Goal: Task Accomplishment & Management: Manage account settings

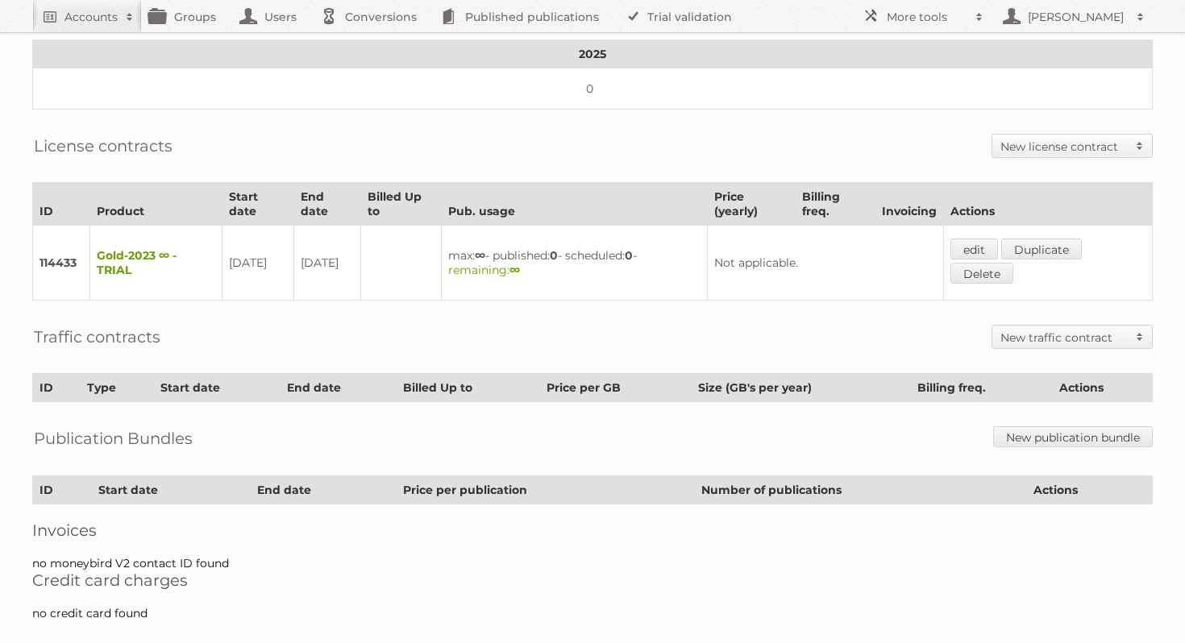
scroll to position [298, 0]
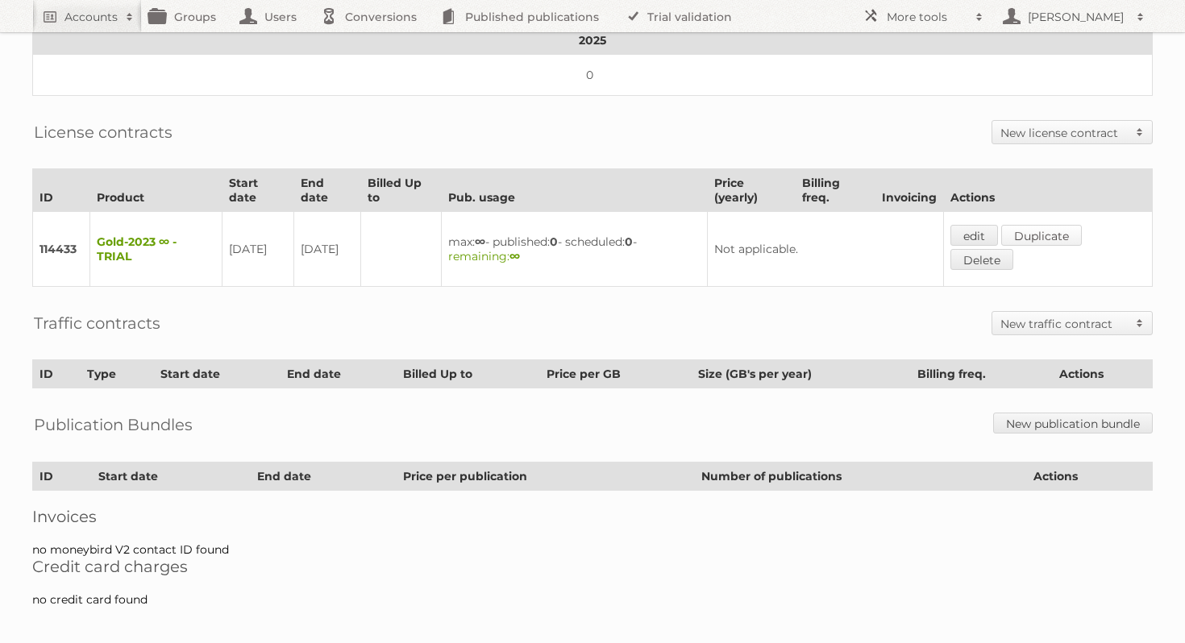
click at [1076, 225] on link "Duplicate" at bounding box center [1041, 235] width 81 height 21
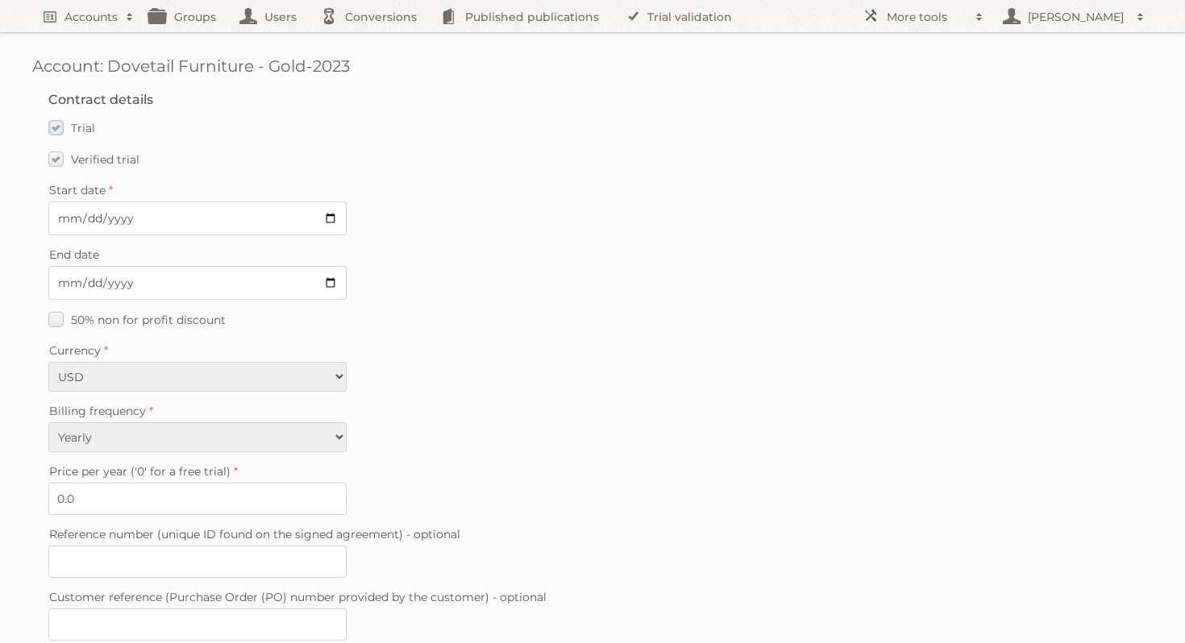
click at [51, 131] on label "Trial" at bounding box center [71, 127] width 47 height 23
click at [0, 0] on input "Trial" at bounding box center [0, 0] width 0 height 0
type input "5929"
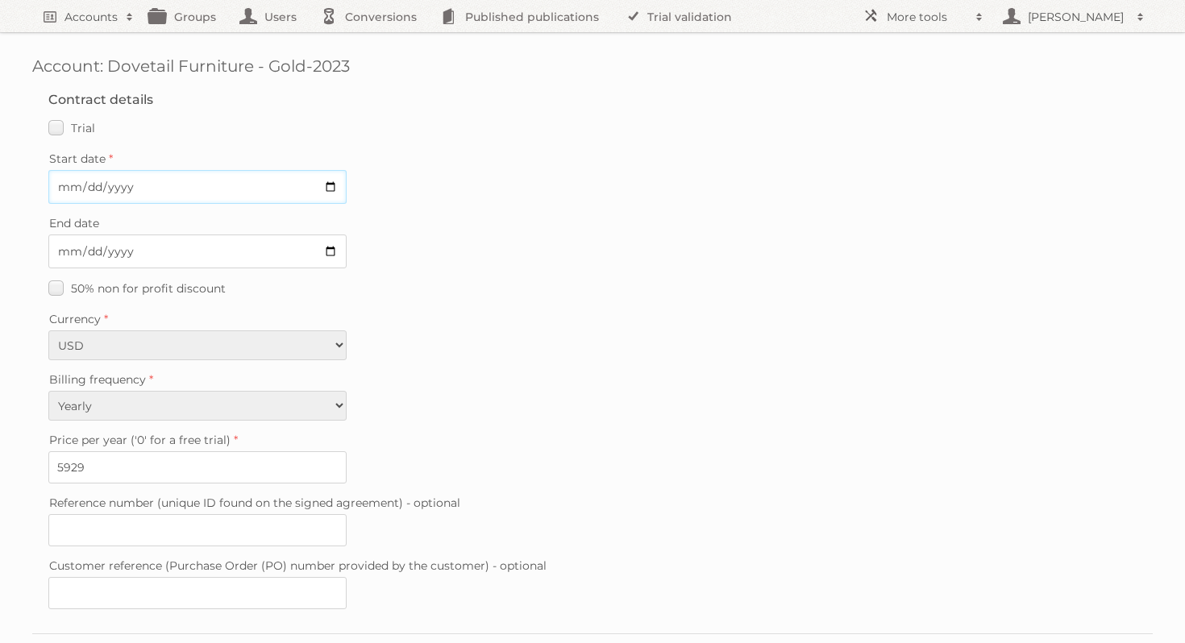
click at [327, 189] on input "Start date" at bounding box center [197, 187] width 298 height 34
type input "2025-09-15"
click at [497, 285] on div "50% non for profit discount" at bounding box center [592, 288] width 1088 height 23
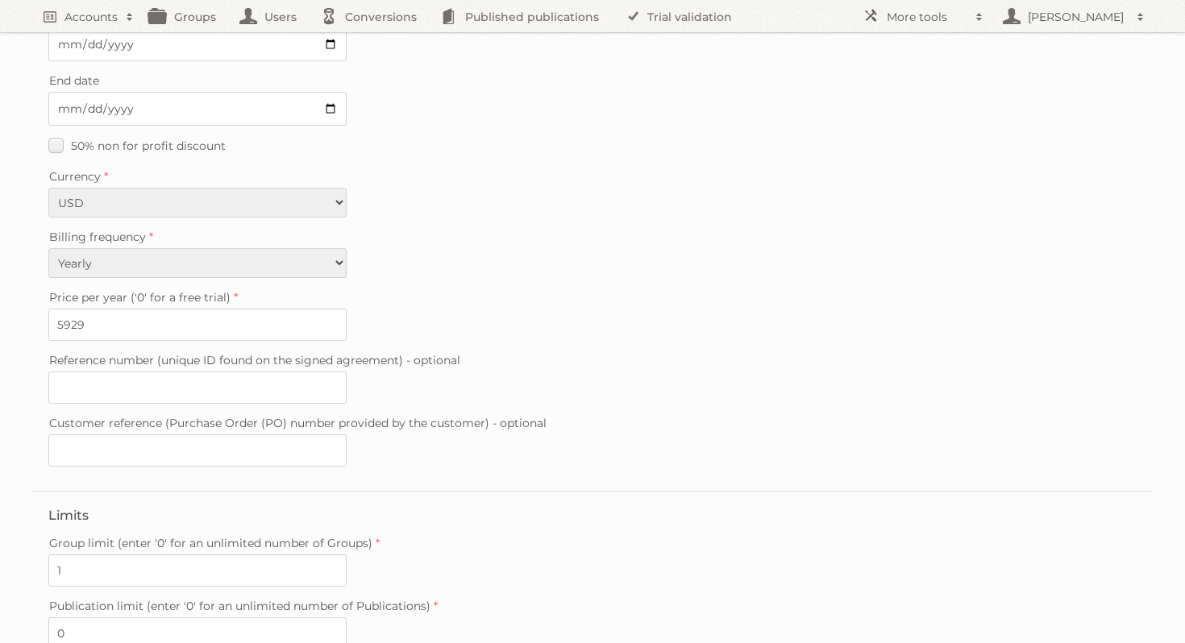
scroll to position [144, 0]
drag, startPoint x: 125, startPoint y: 326, endPoint x: 43, endPoint y: 326, distance: 82.2
click at [43, 326] on fieldset "Contract details Trial Verified trial Start date 2025-09-15 End date 50% non fo…" at bounding box center [592, 210] width 1121 height 558
type input "5"
type input "7000"
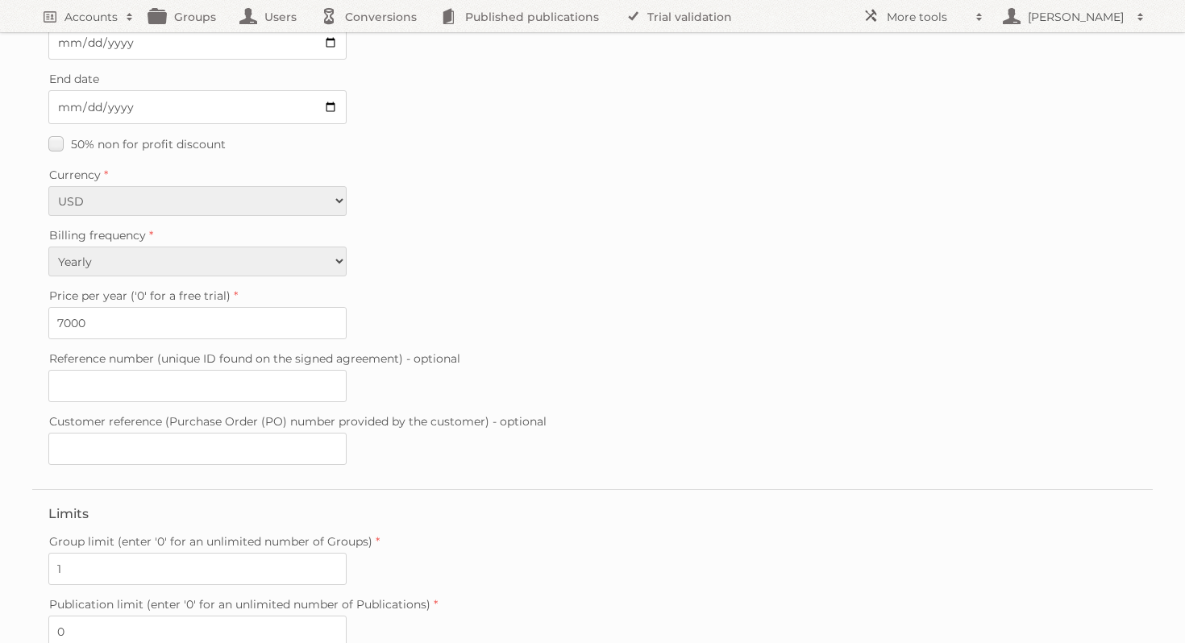
click at [464, 298] on label "Price per year ('0' for a free trial)" at bounding box center [592, 296] width 1088 height 23
click at [347, 307] on input "7000" at bounding box center [197, 323] width 298 height 32
click at [329, 251] on select "Monthly Yearly" at bounding box center [197, 262] width 298 height 30
click at [331, 258] on select "Monthly Yearly" at bounding box center [197, 262] width 298 height 30
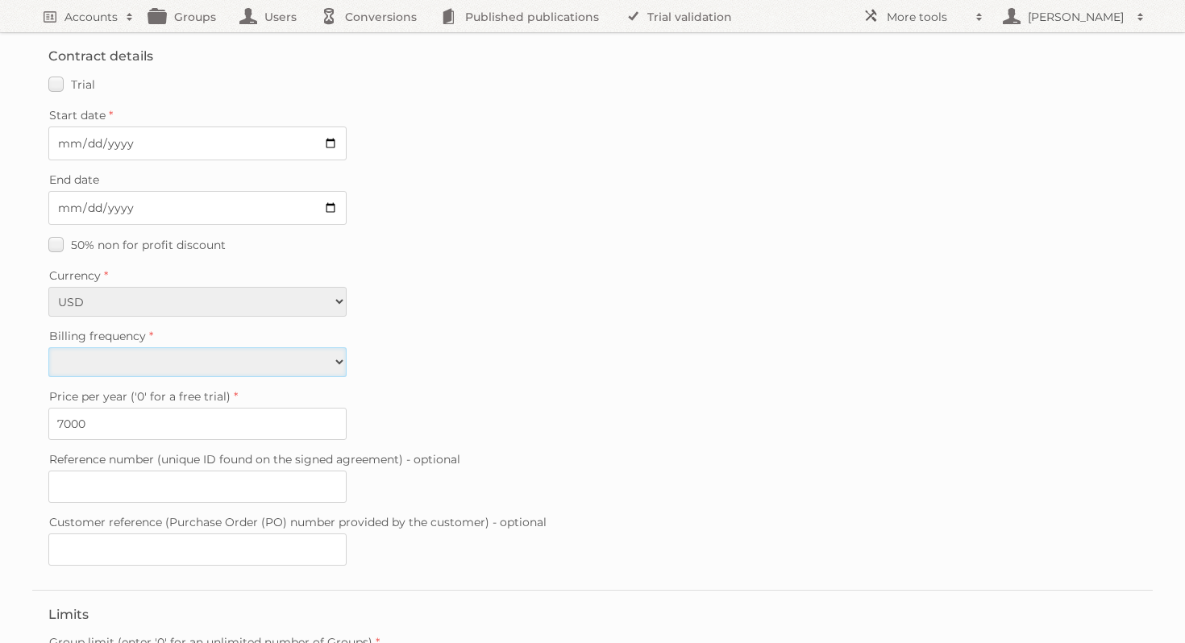
scroll to position [0, 0]
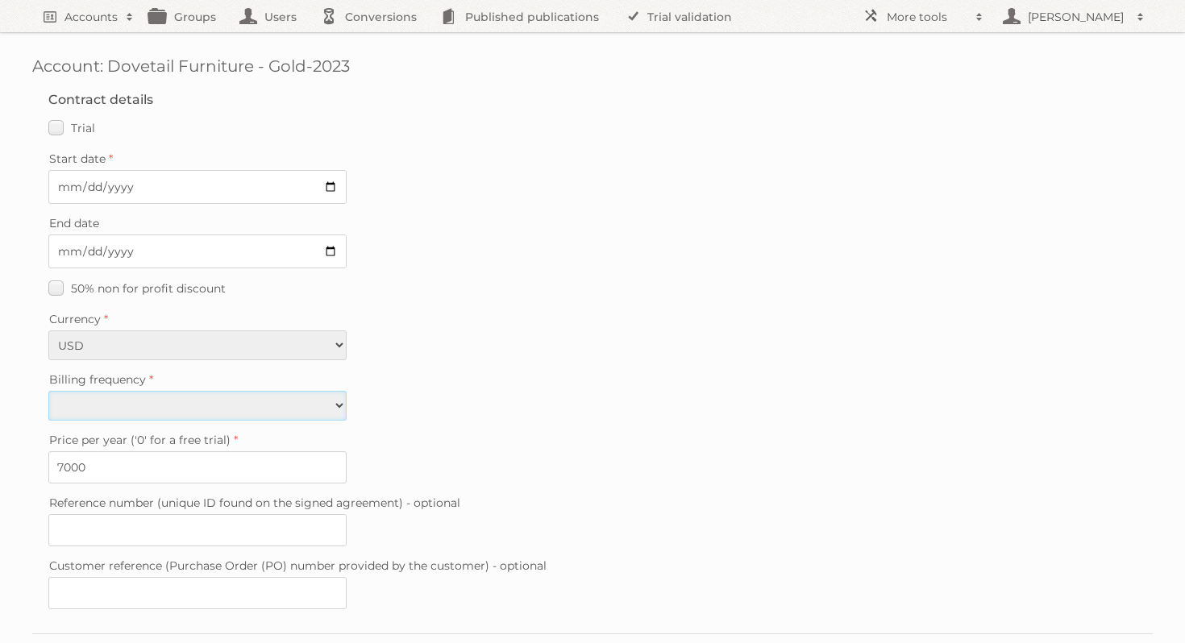
click at [325, 409] on select "Monthly Yearly" at bounding box center [197, 406] width 298 height 30
select select "monthly"
type input "6588"
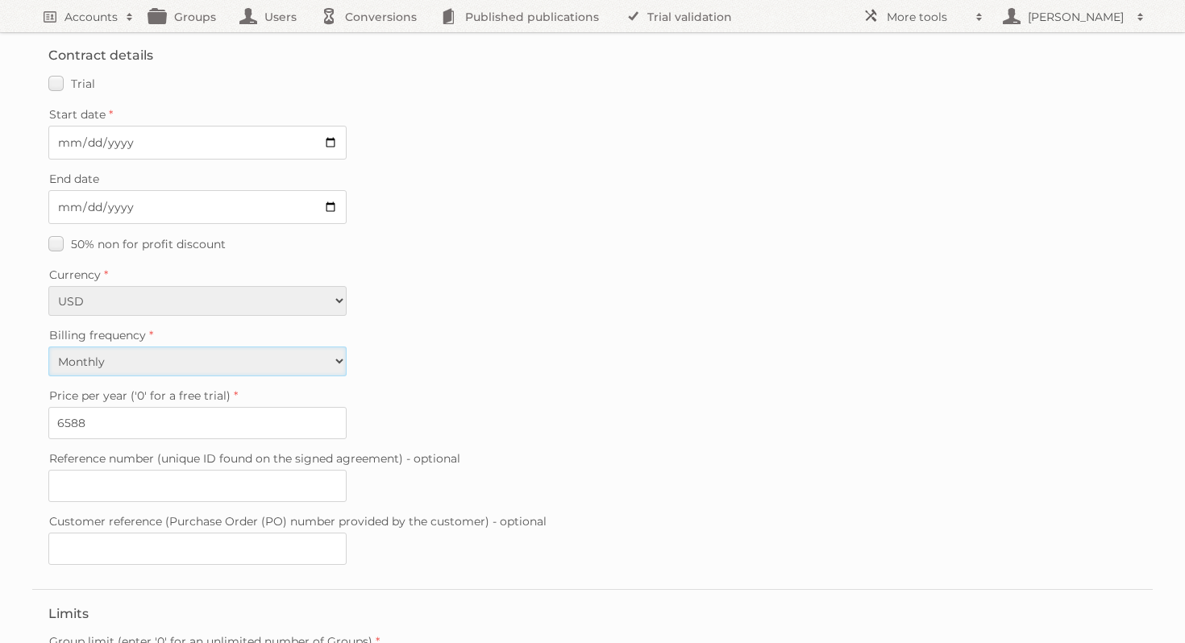
scroll to position [100, 0]
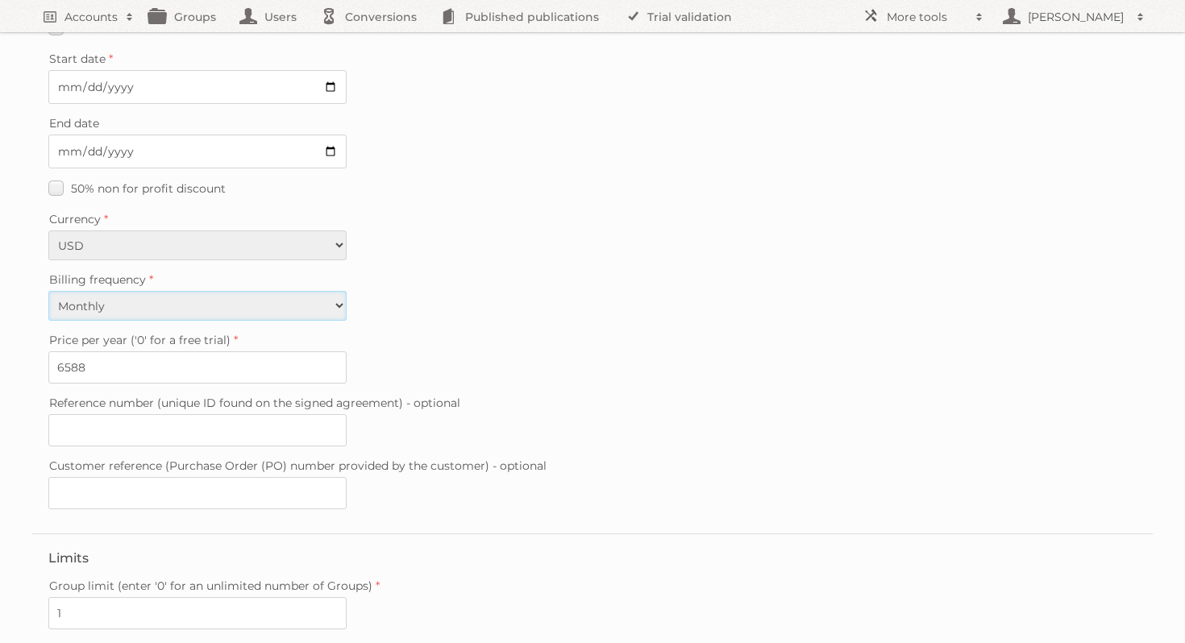
click at [326, 308] on select "Monthly Yearly" at bounding box center [197, 306] width 298 height 30
select select "yearly"
type input "5929"
click at [331, 300] on select "Monthly Yearly" at bounding box center [197, 306] width 298 height 30
click at [481, 306] on div "Billing frequency Monthly Yearly" at bounding box center [592, 294] width 1088 height 52
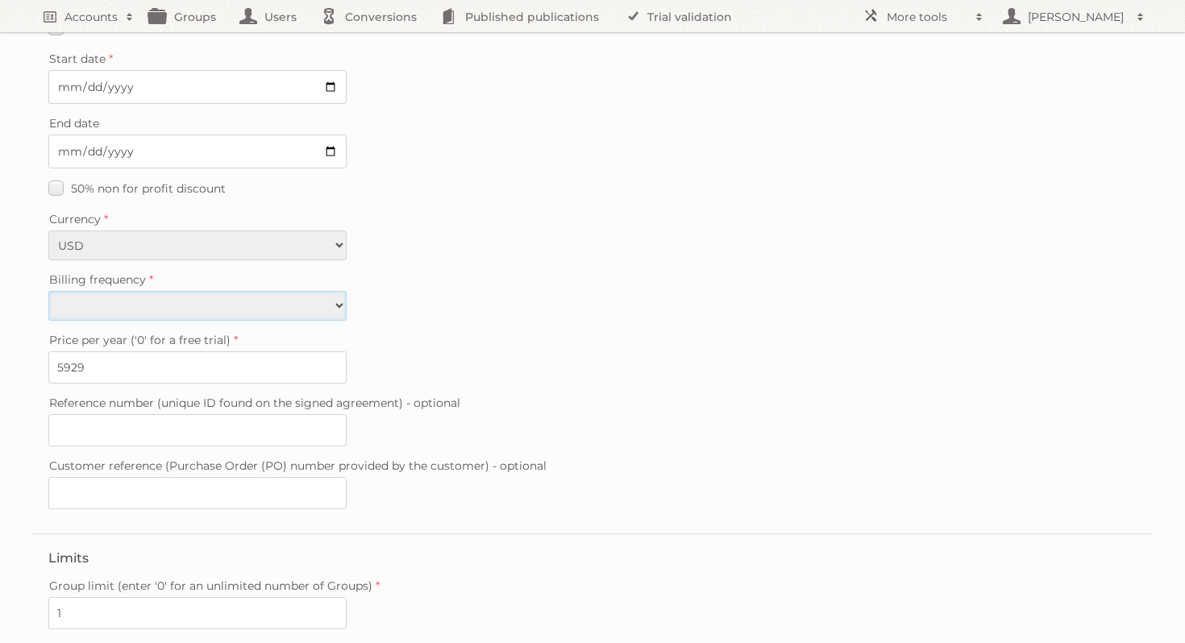
click at [336, 300] on select "Monthly Yearly" at bounding box center [197, 306] width 298 height 30
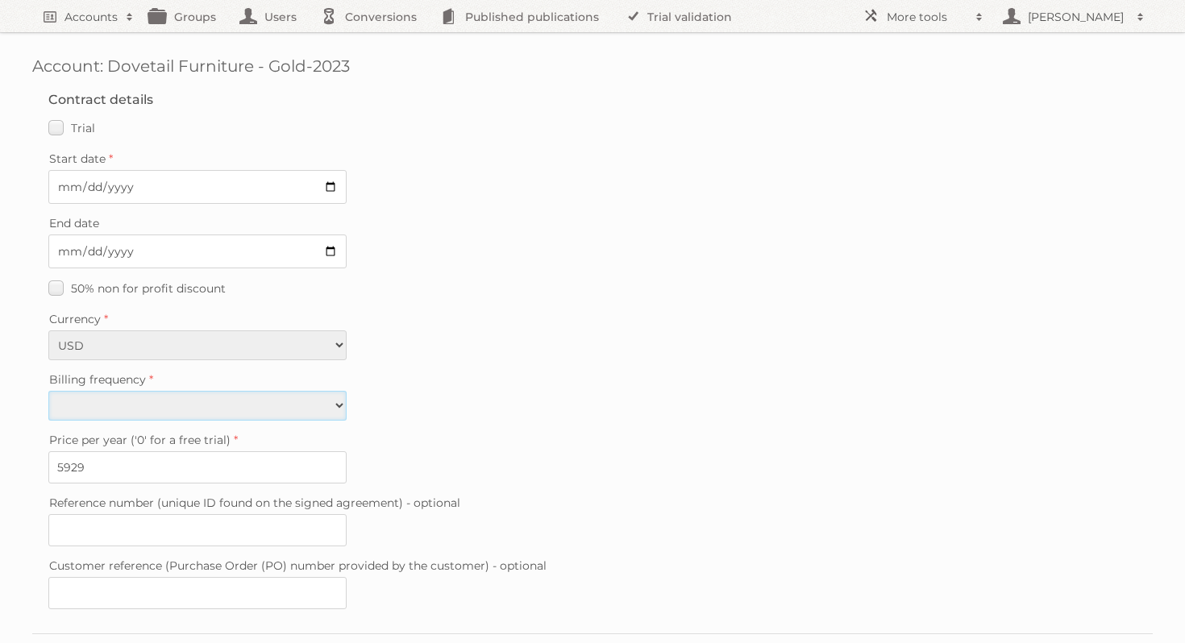
scroll to position [37, 0]
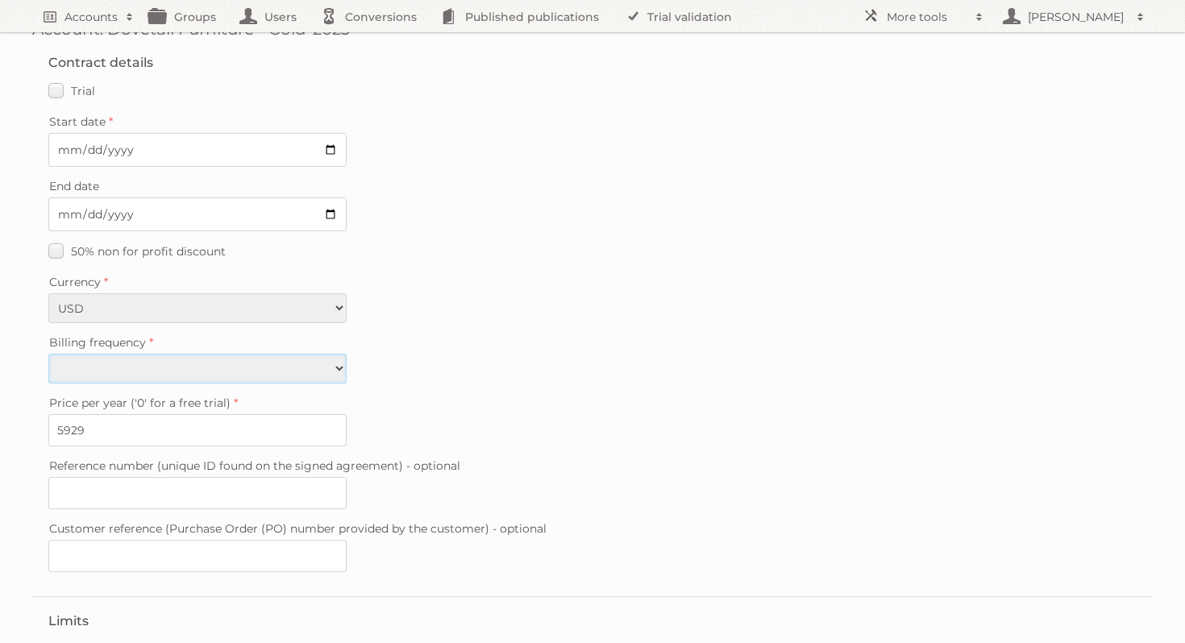
click at [326, 368] on select "Monthly Yearly" at bounding box center [197, 369] width 298 height 30
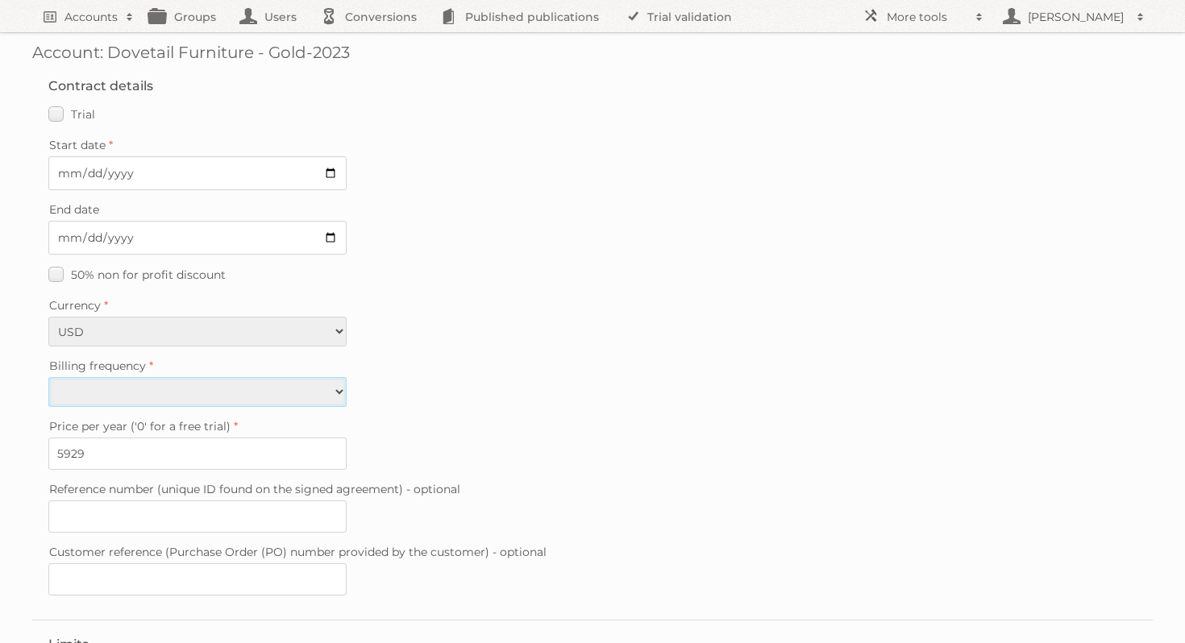
scroll to position [0, 0]
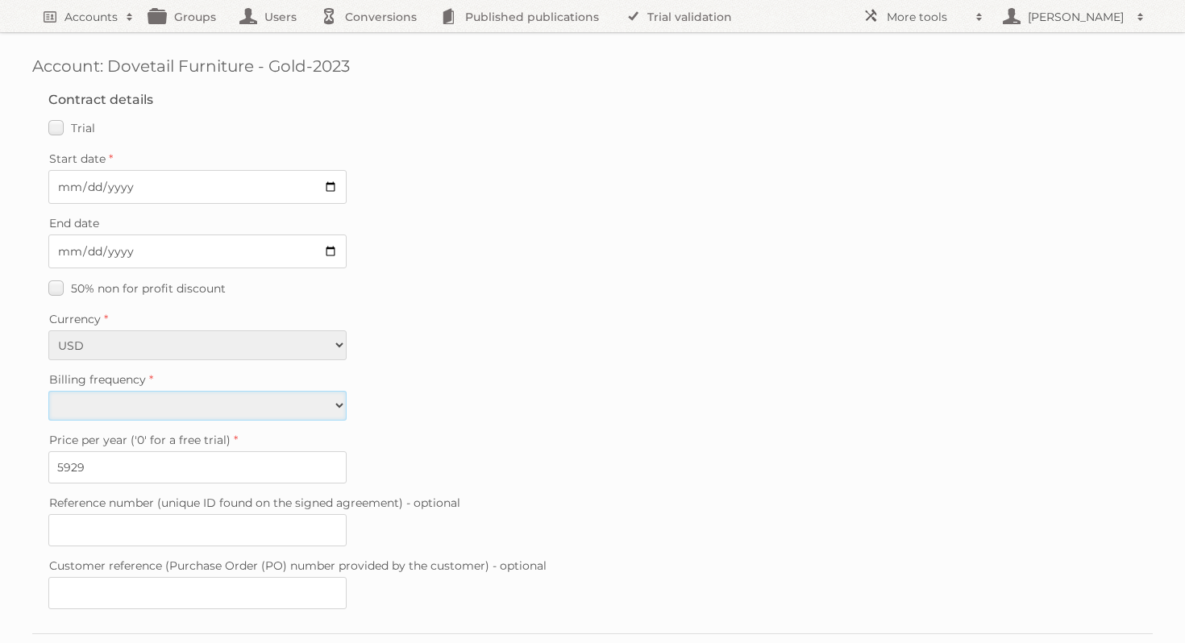
click at [315, 399] on select "Monthly Yearly" at bounding box center [197, 406] width 298 height 30
click at [314, 401] on select "Monthly Yearly" at bounding box center [197, 406] width 298 height 30
select select "yearly"
click at [114, 457] on input "5929" at bounding box center [197, 468] width 298 height 32
type input "5"
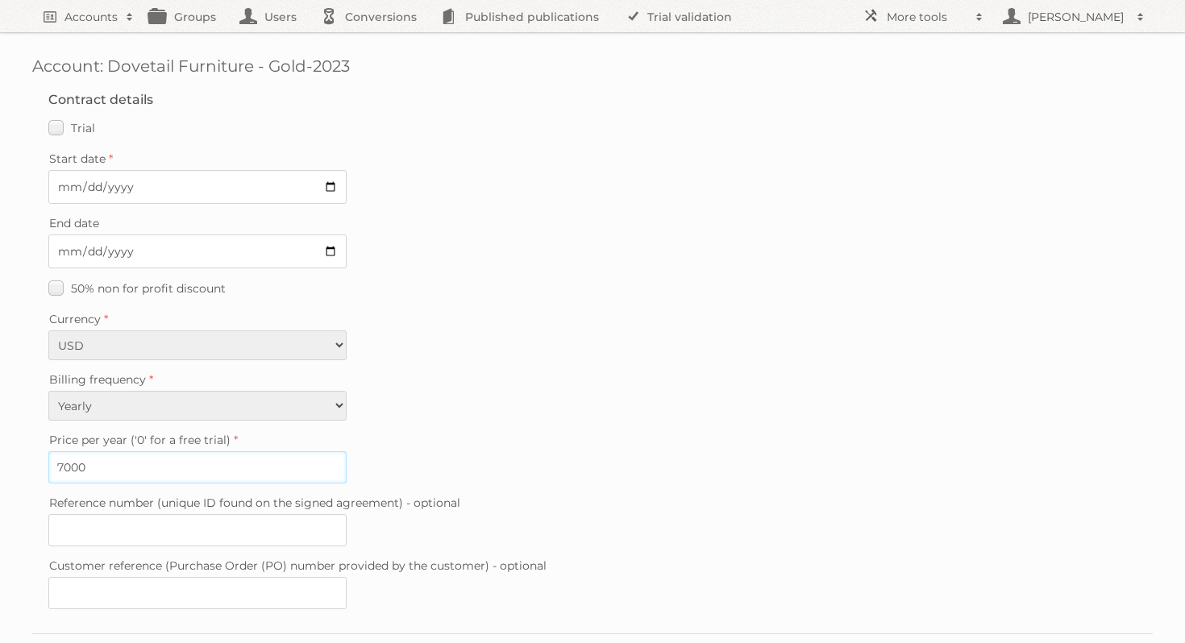
type input "7000"
click at [608, 441] on label "Price per year ('0' for a free trial)" at bounding box center [592, 440] width 1088 height 23
click at [347, 452] on input "7000" at bounding box center [197, 468] width 298 height 32
click at [608, 439] on label "Price per year ('0' for a free trial)" at bounding box center [592, 440] width 1088 height 23
click at [347, 452] on input "7000" at bounding box center [197, 468] width 298 height 32
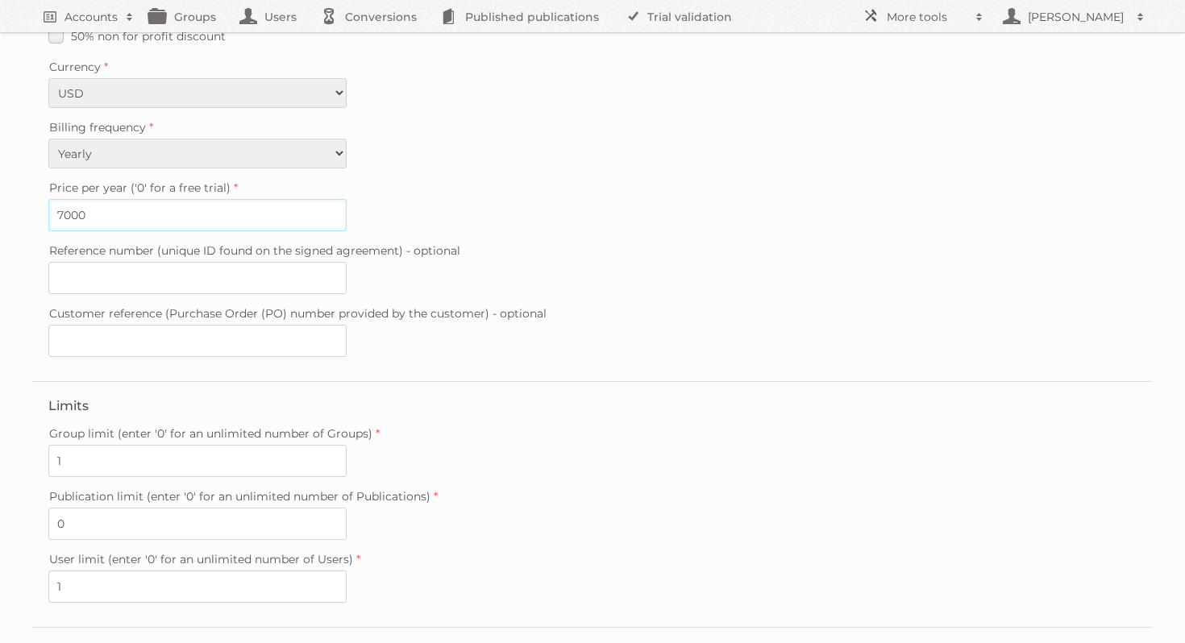
scroll to position [255, 0]
click at [189, 260] on input "Reference number (unique ID found on the signed agreement) - optional" at bounding box center [197, 276] width 298 height 32
paste input "20250910-123249371"
type input "20250910-123249371"
click at [574, 349] on fieldset "Contract details Trial Verified trial Start date 2025-09-15 End date 50% non fo…" at bounding box center [592, 100] width 1121 height 558
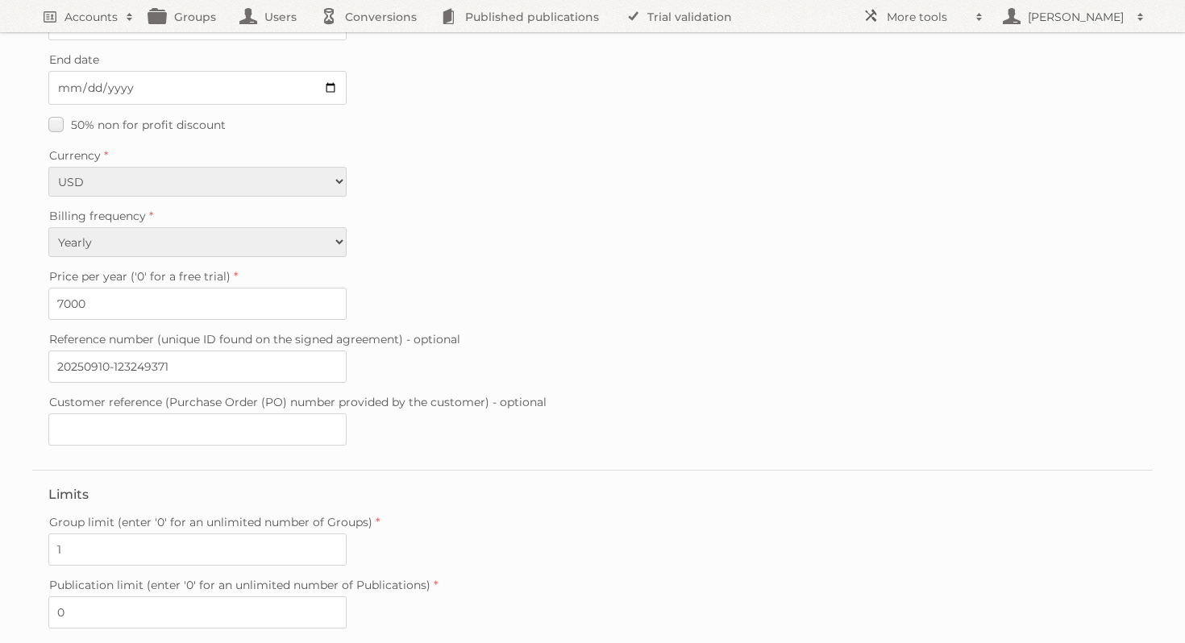
scroll to position [384, 0]
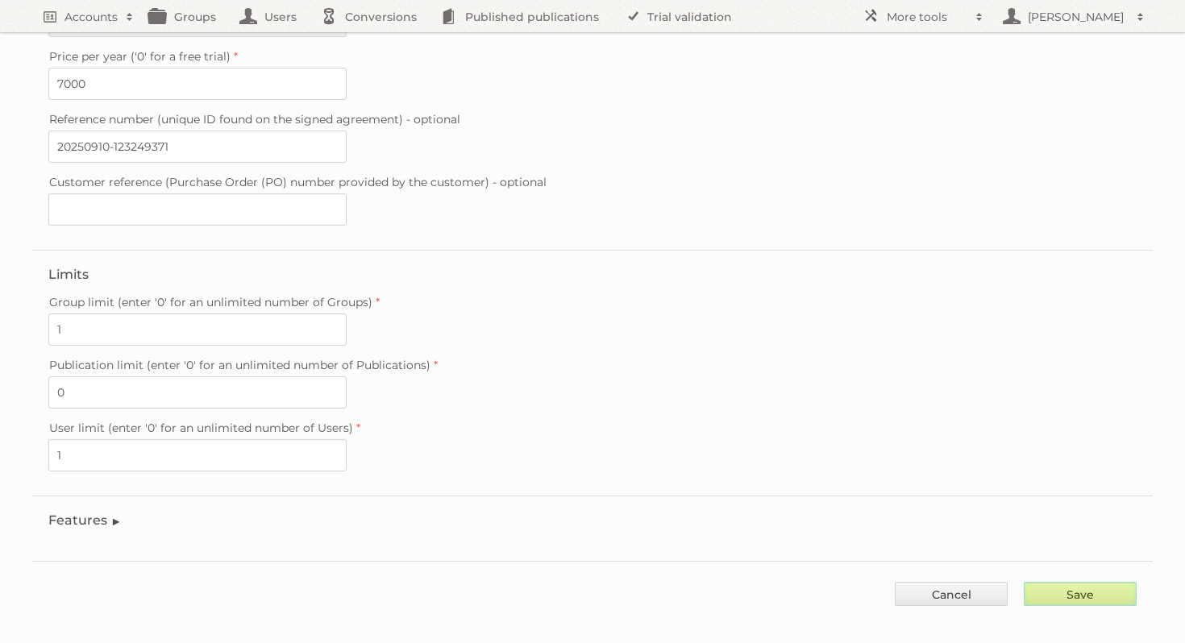
click at [1094, 585] on input "Save" at bounding box center [1080, 594] width 113 height 24
type input "..."
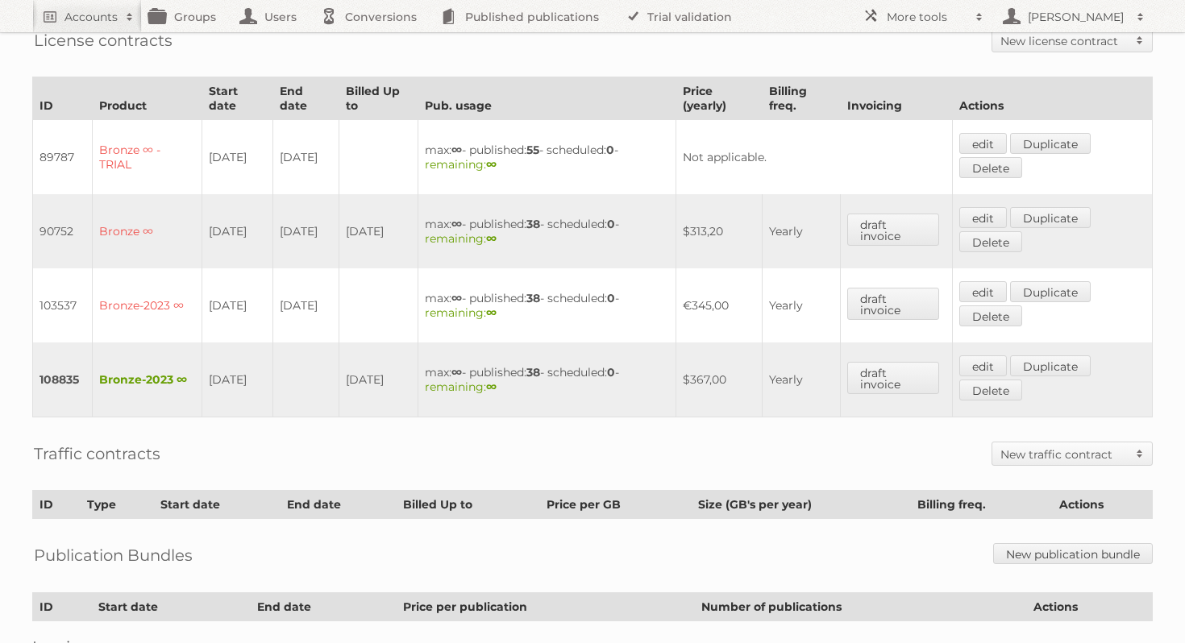
scroll to position [392, 0]
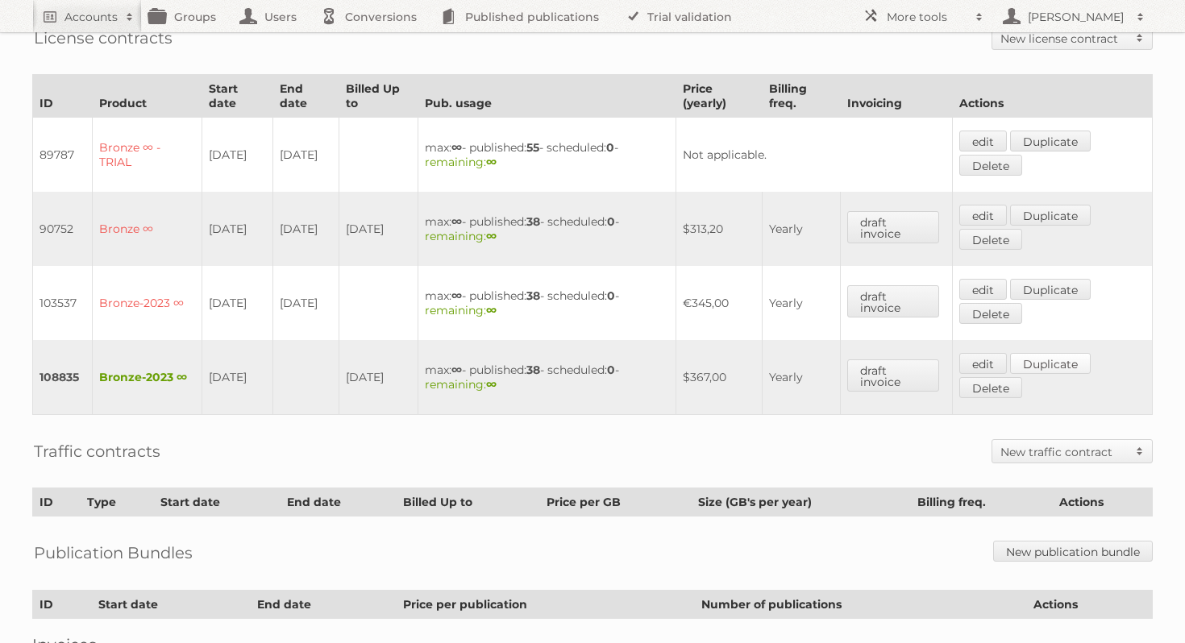
click at [1072, 353] on link "Duplicate" at bounding box center [1050, 363] width 81 height 21
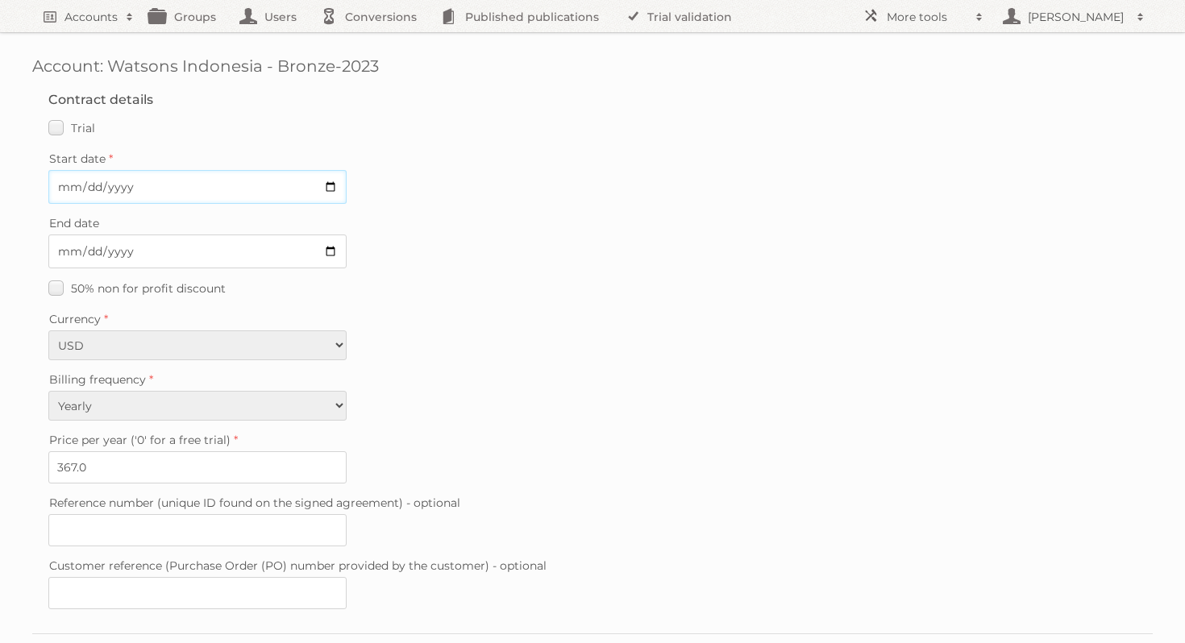
click at [329, 189] on input "Start date" at bounding box center [197, 187] width 298 height 34
type input "2025-09-12"
click at [330, 249] on input "End date" at bounding box center [197, 252] width 298 height 34
type input "2025-09-18"
click at [60, 127] on label "Trial" at bounding box center [71, 127] width 47 height 23
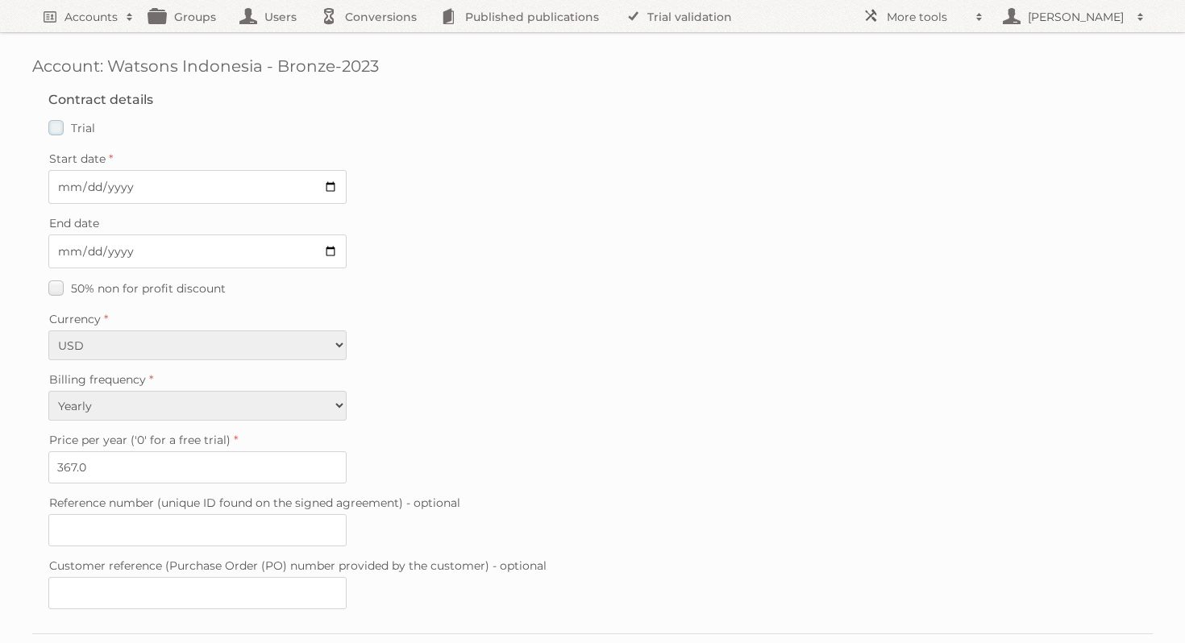
click at [0, 0] on input "Trial" at bounding box center [0, 0] width 0 height 0
type input "0"
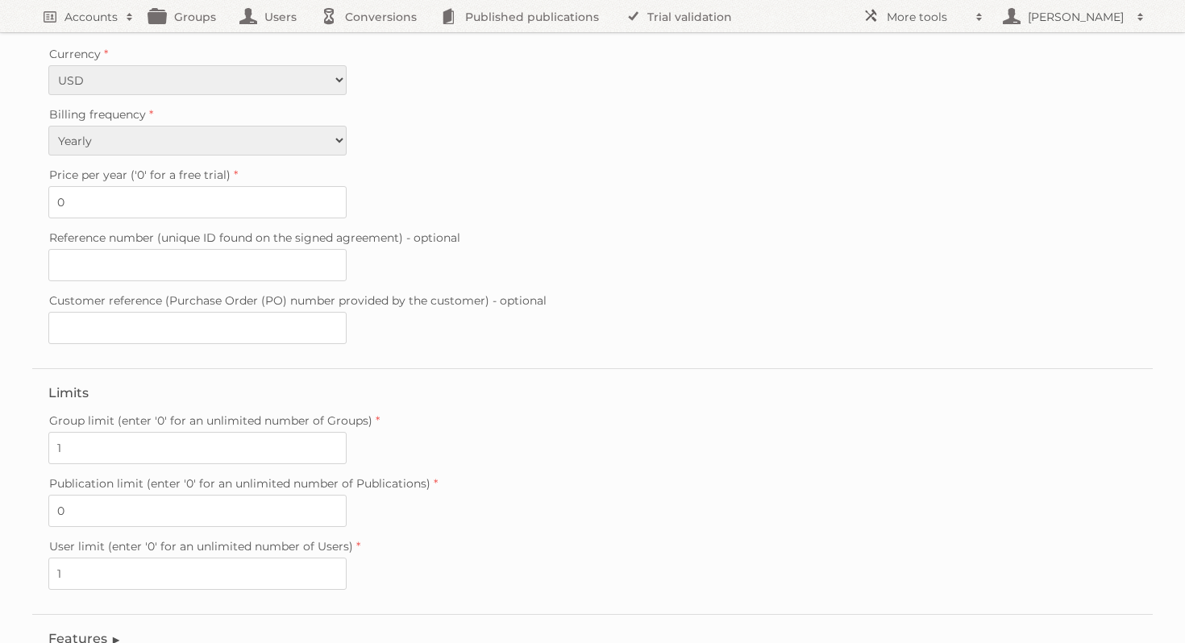
scroll to position [415, 0]
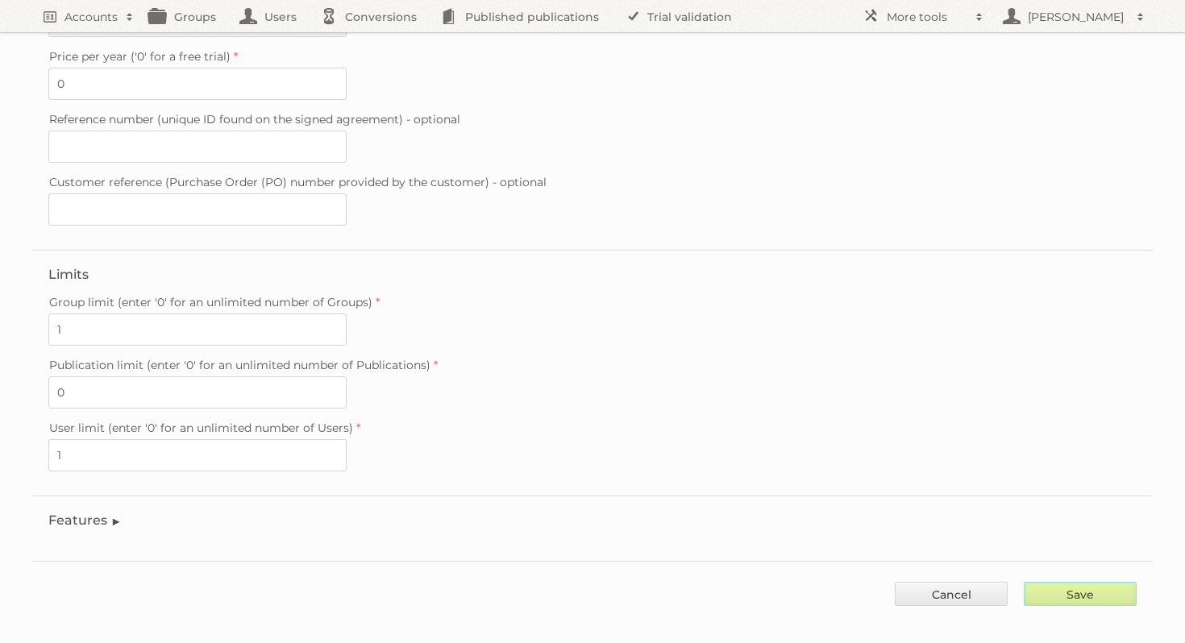
click at [1117, 582] on input "Save" at bounding box center [1080, 594] width 113 height 24
type input "..."
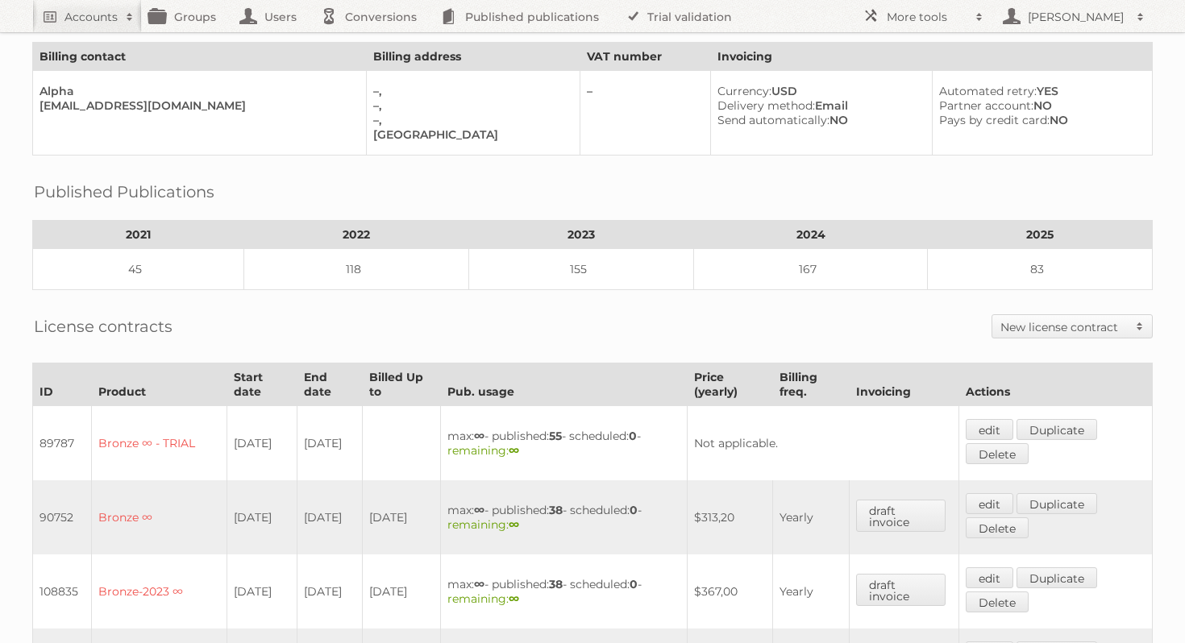
scroll to position [177, 0]
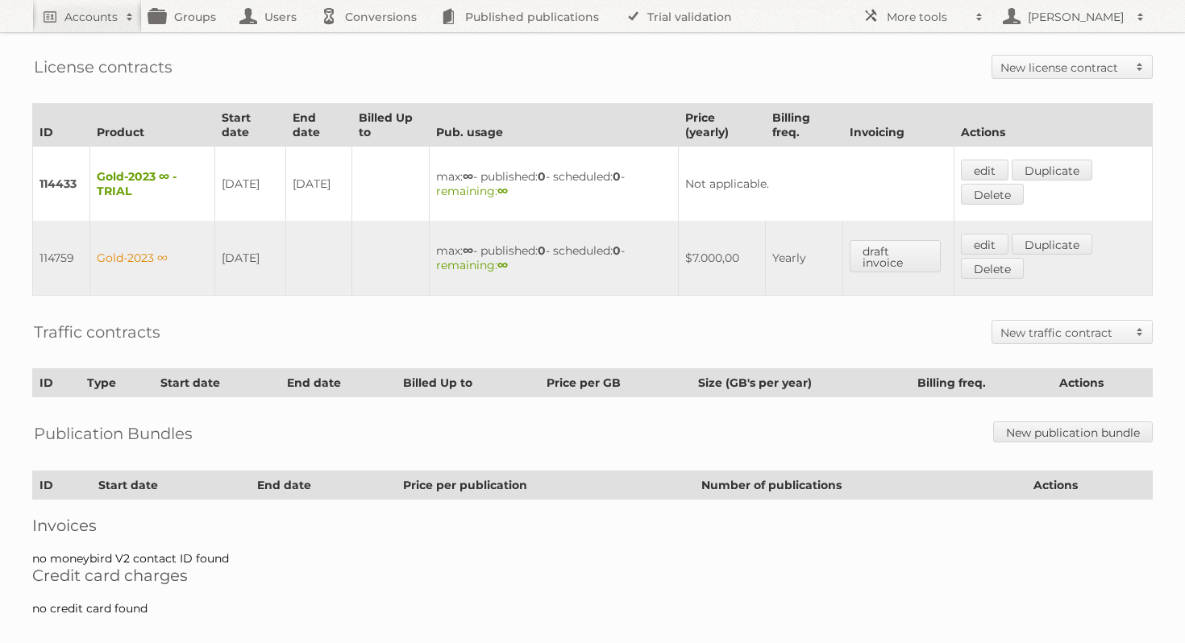
scroll to position [371, 0]
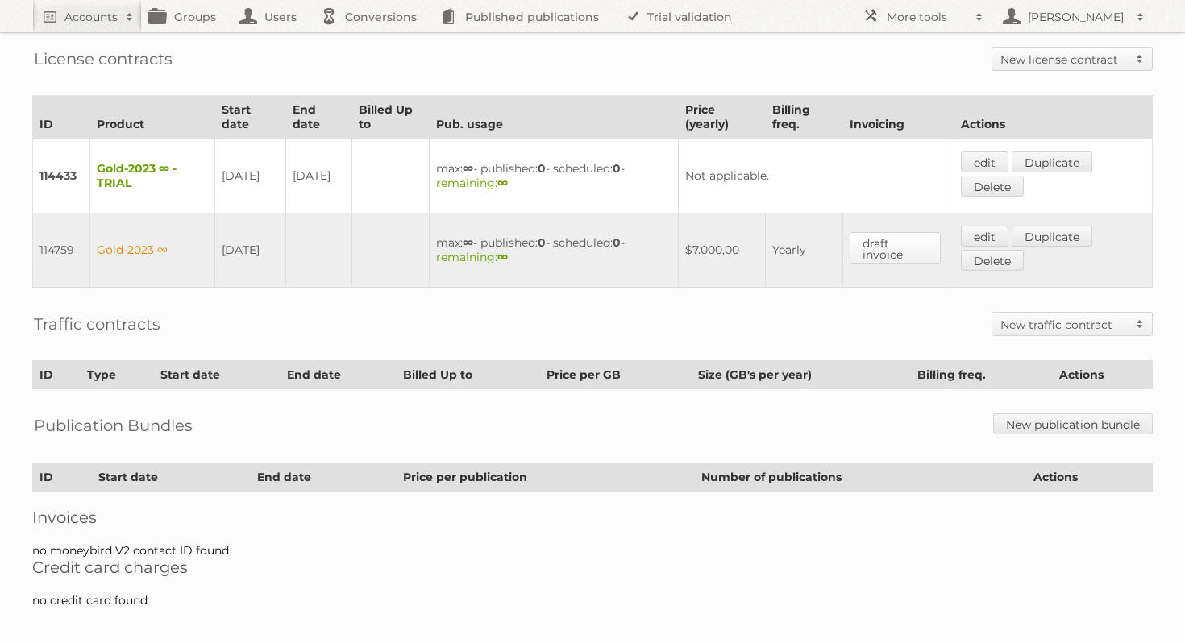
click at [885, 236] on link "draft invoice" at bounding box center [895, 248] width 91 height 32
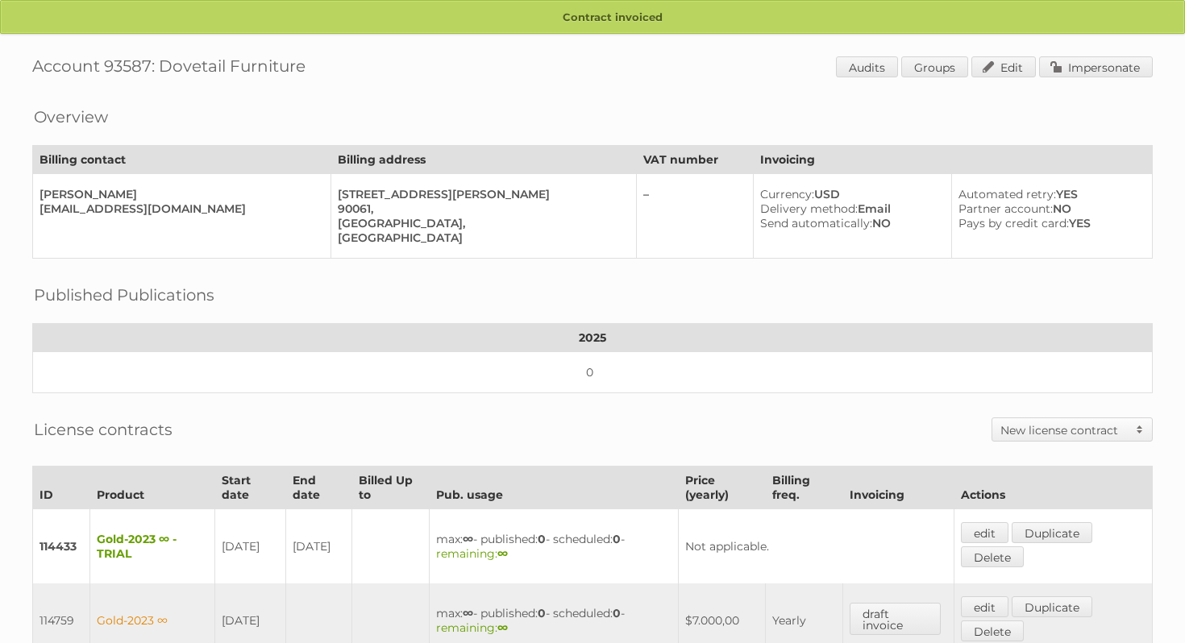
scroll to position [371, 0]
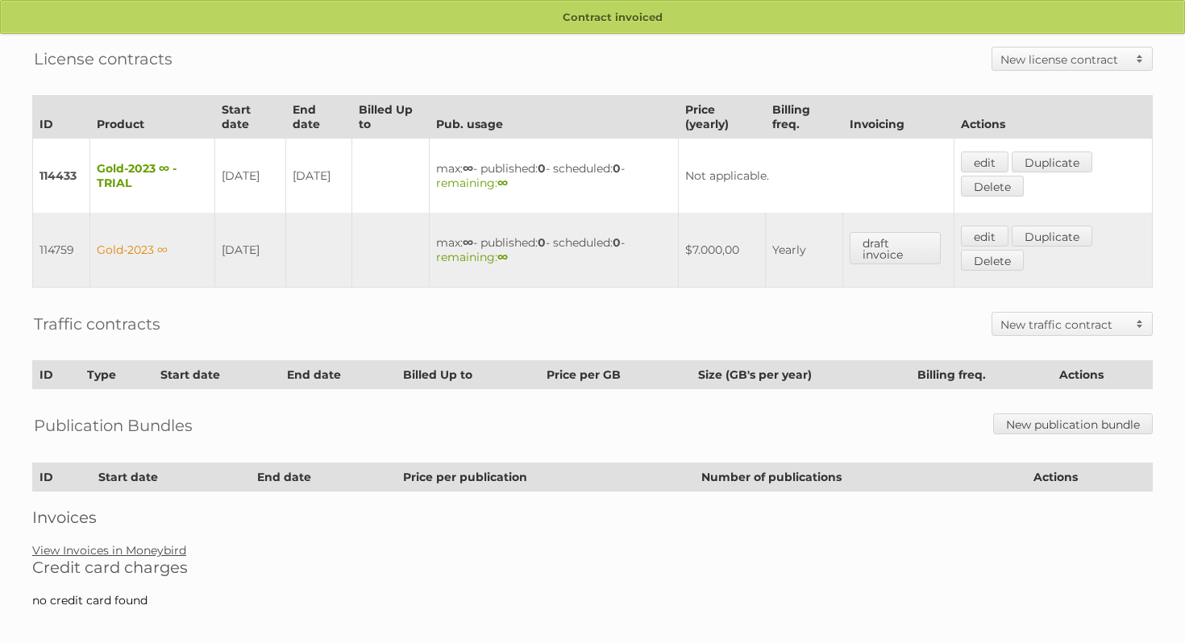
click at [164, 543] on link "View Invoices in Moneybird" at bounding box center [109, 550] width 154 height 15
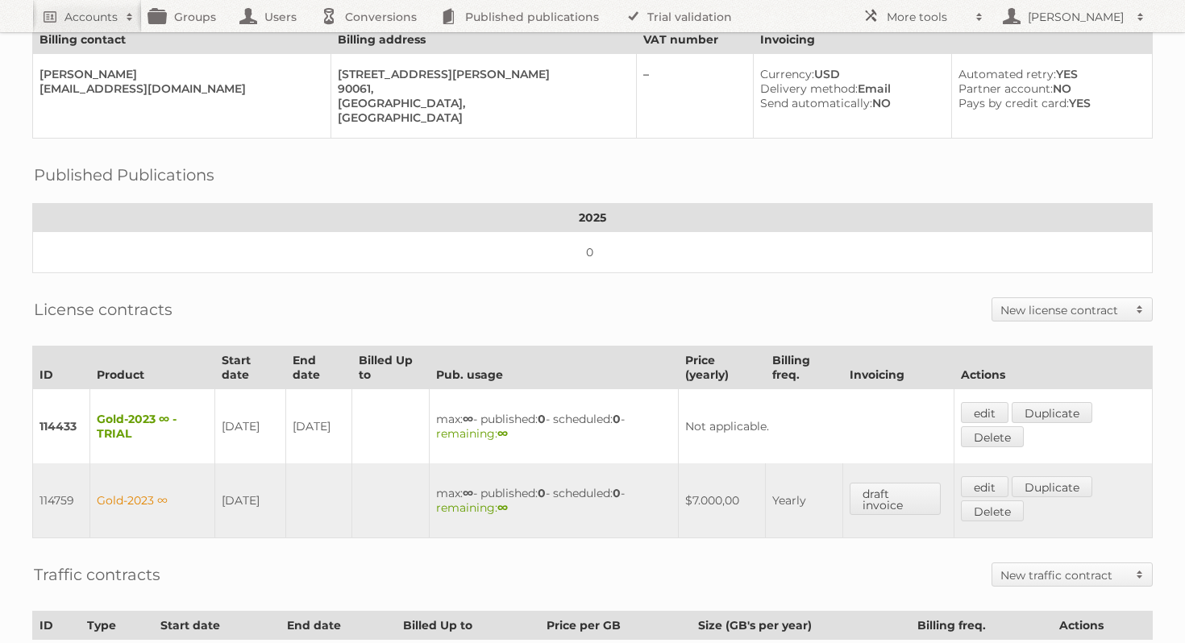
scroll to position [205, 0]
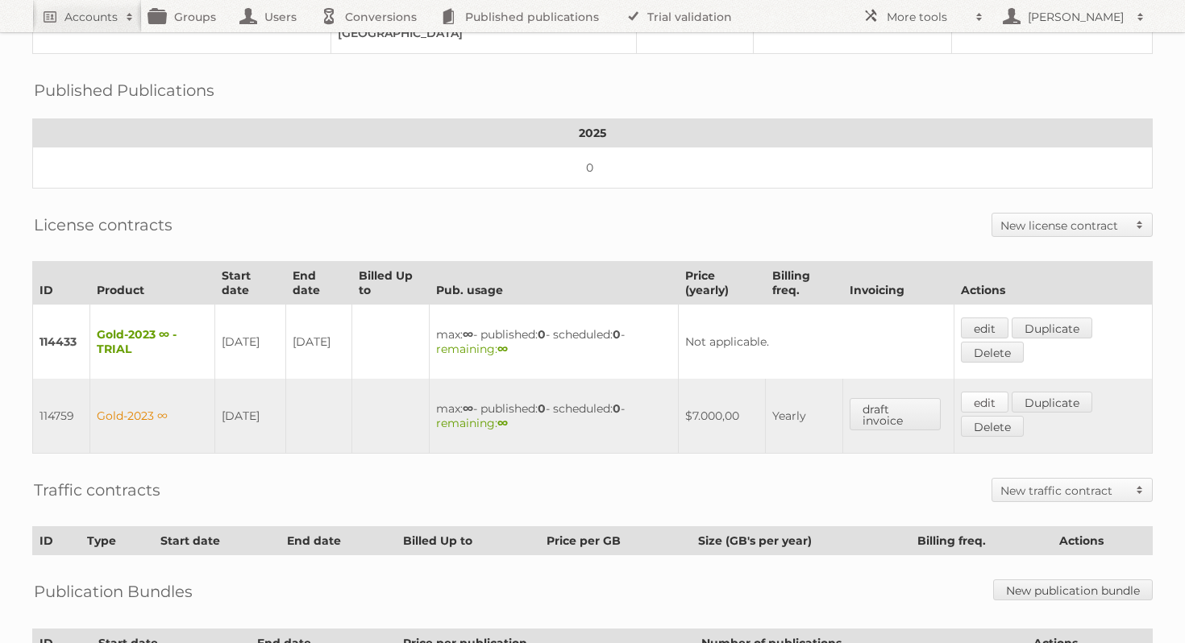
click at [999, 397] on link "edit" at bounding box center [985, 402] width 48 height 21
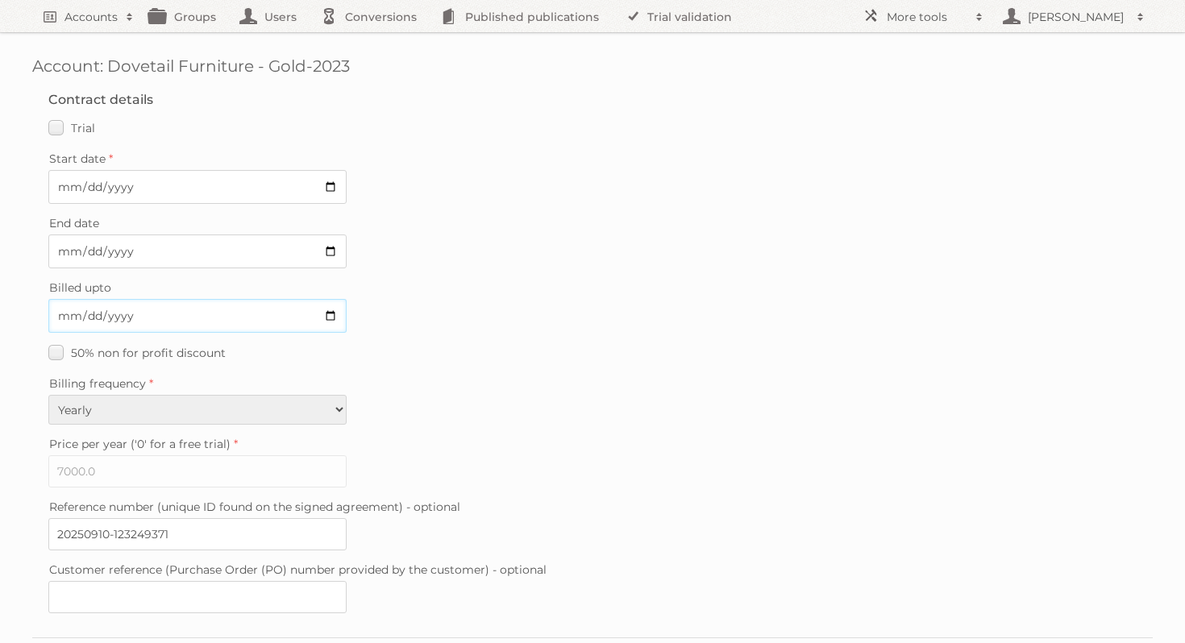
click at [332, 314] on input "Billed upto" at bounding box center [197, 316] width 298 height 34
type input "[DATE]"
click at [509, 391] on div "Billing frequency Monthly Yearly" at bounding box center [592, 399] width 1088 height 52
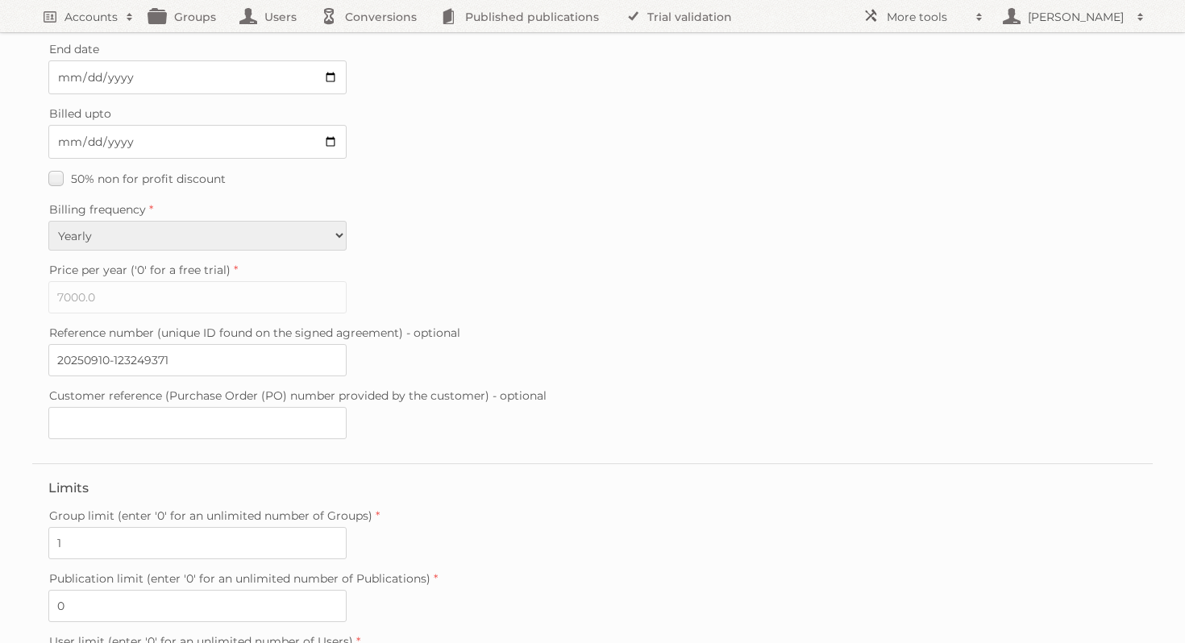
scroll to position [387, 0]
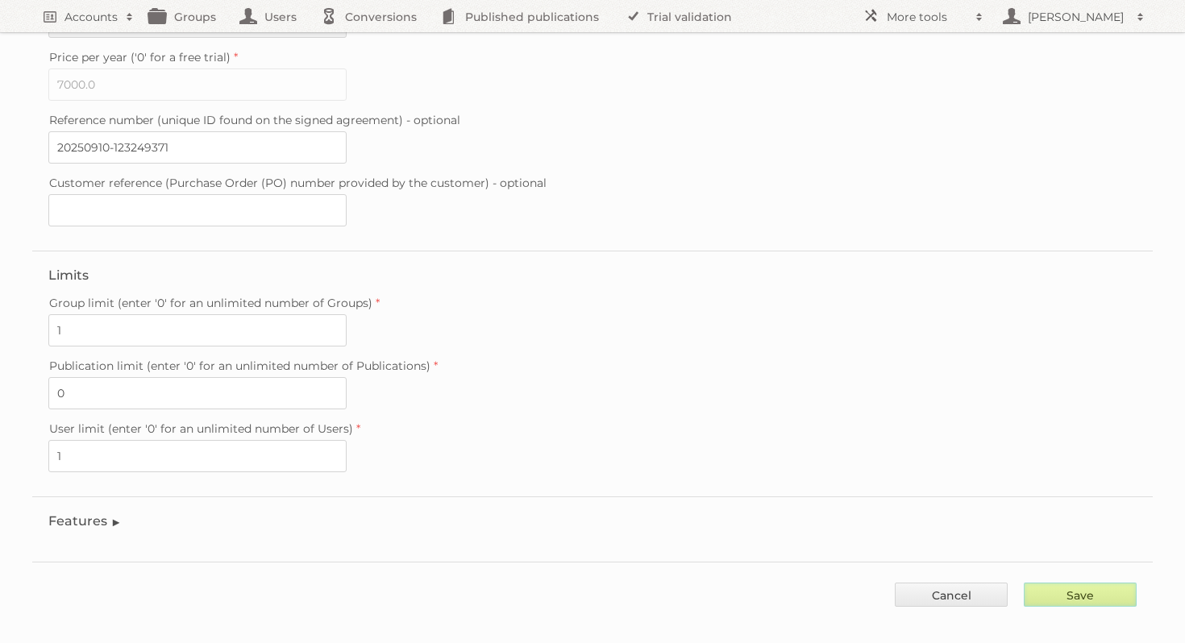
click at [1105, 583] on input "Save" at bounding box center [1080, 595] width 113 height 24
type input "..."
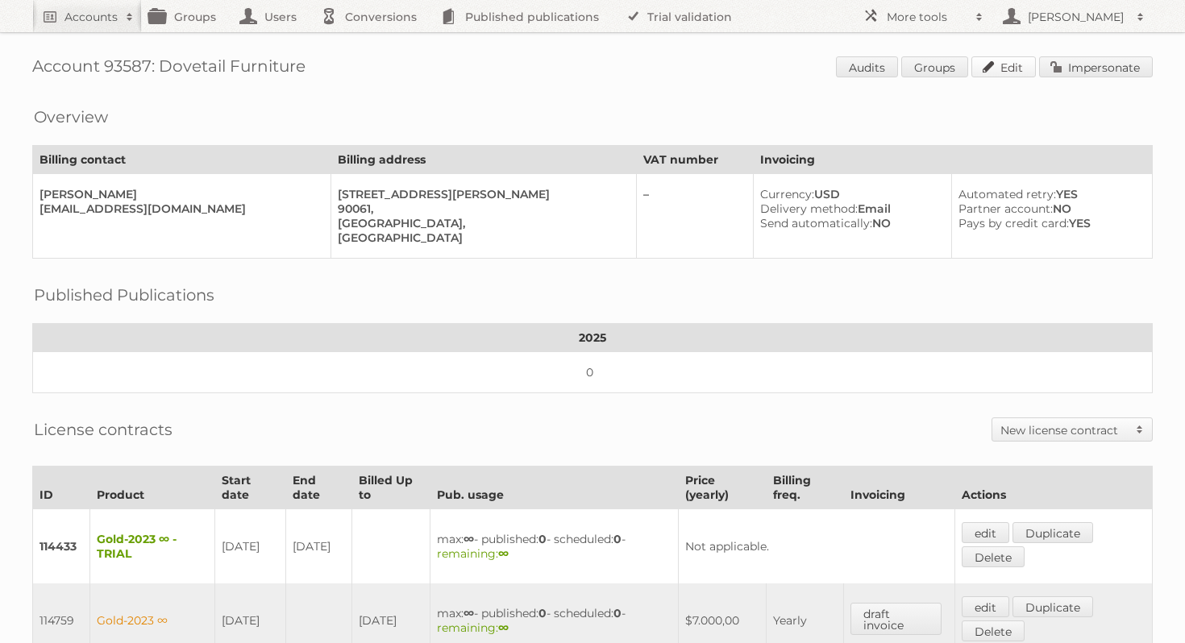
click at [1013, 73] on link "Edit" at bounding box center [1004, 66] width 65 height 21
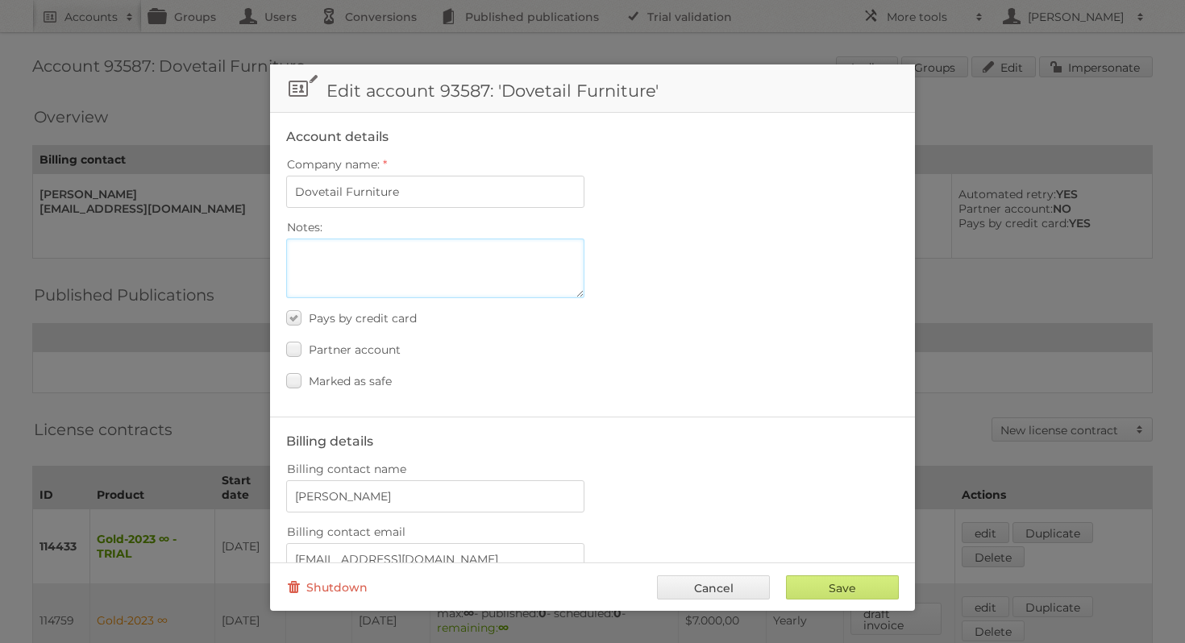
click at [312, 249] on textarea "Notes:" at bounding box center [435, 269] width 298 height 60
type textarea "Invoicing"
click at [701, 590] on link "Cancel" at bounding box center [713, 588] width 113 height 24
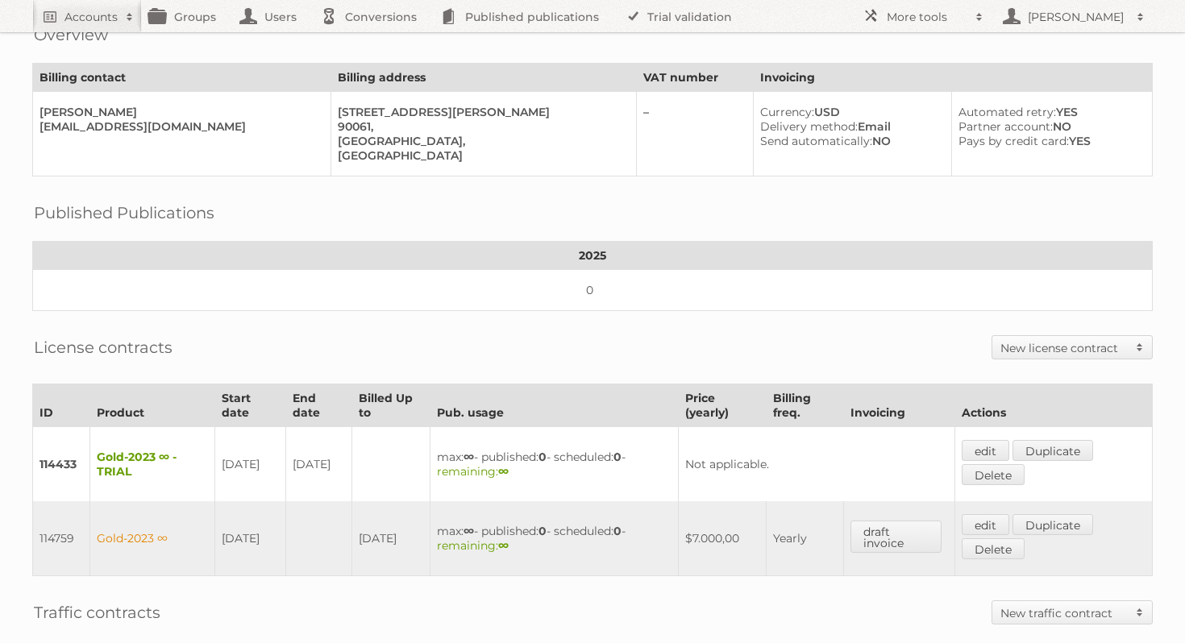
scroll to position [123, 0]
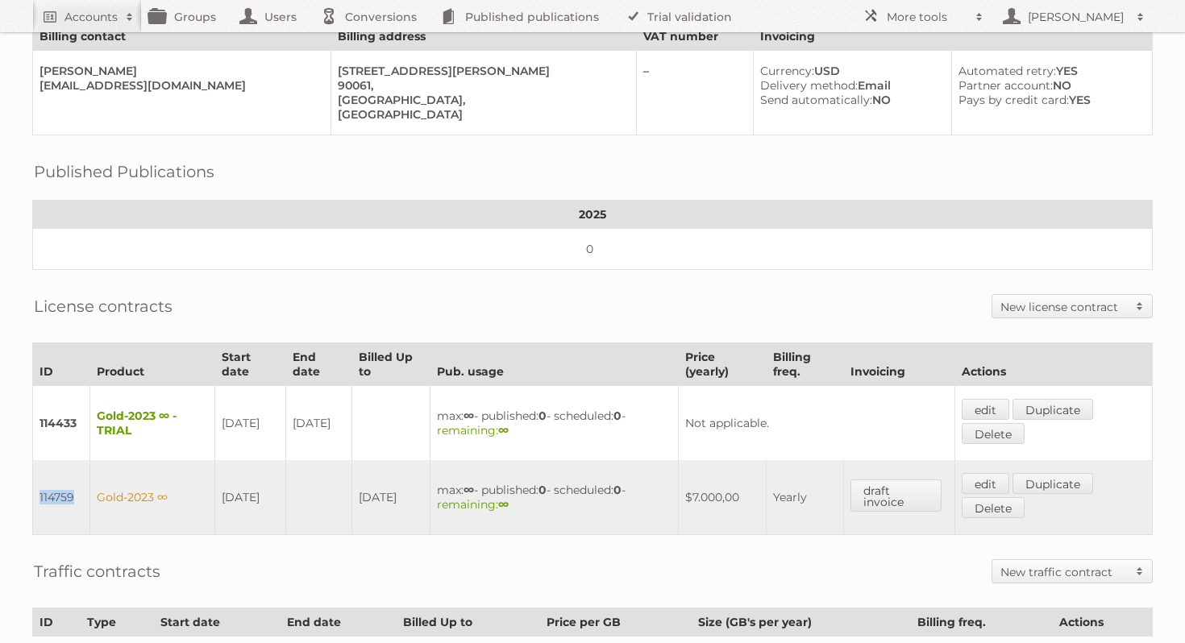
drag, startPoint x: 80, startPoint y: 491, endPoint x: 34, endPoint y: 491, distance: 46.0
click at [34, 491] on td "114759" at bounding box center [61, 497] width 57 height 75
copy td "114759"
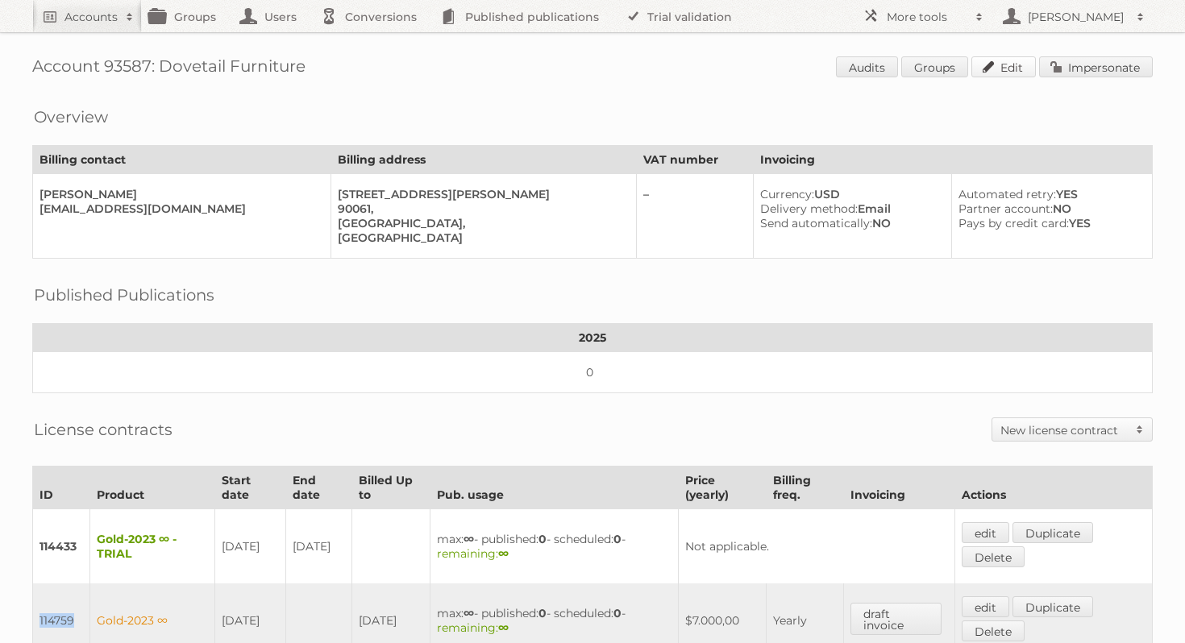
click at [1007, 65] on link "Edit" at bounding box center [1004, 66] width 65 height 21
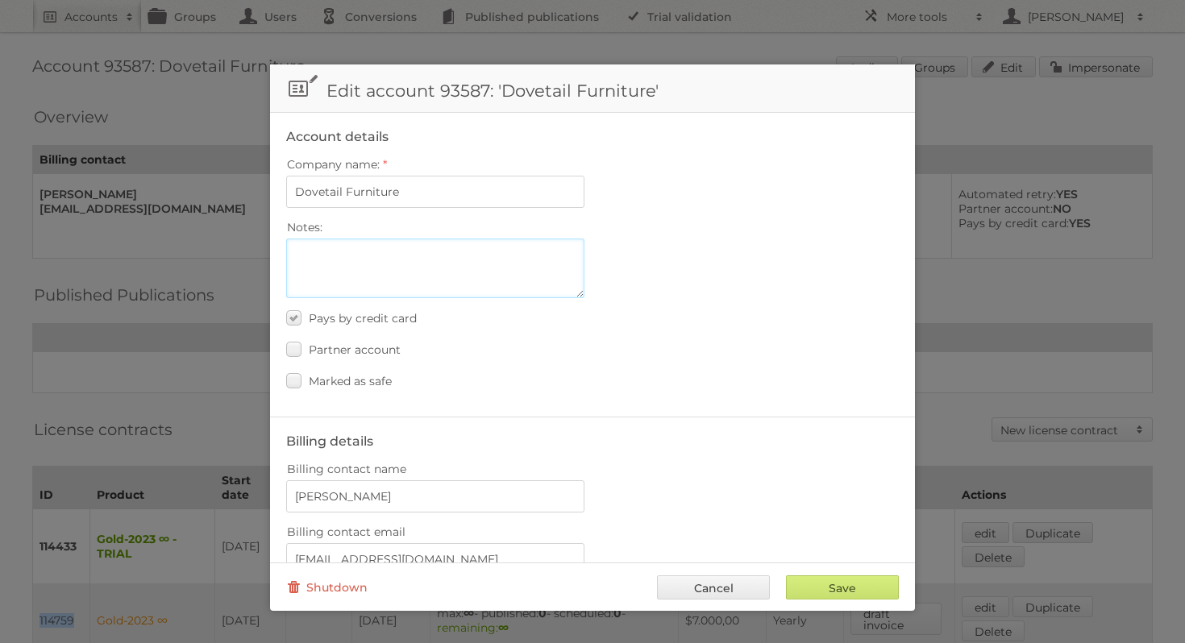
click at [343, 256] on textarea "Notes:" at bounding box center [435, 269] width 298 height 60
paste textarea "114759"
paste textarea "https://app.asana.com/1/11178336824504/project/1204987913701533/task/1211333022…"
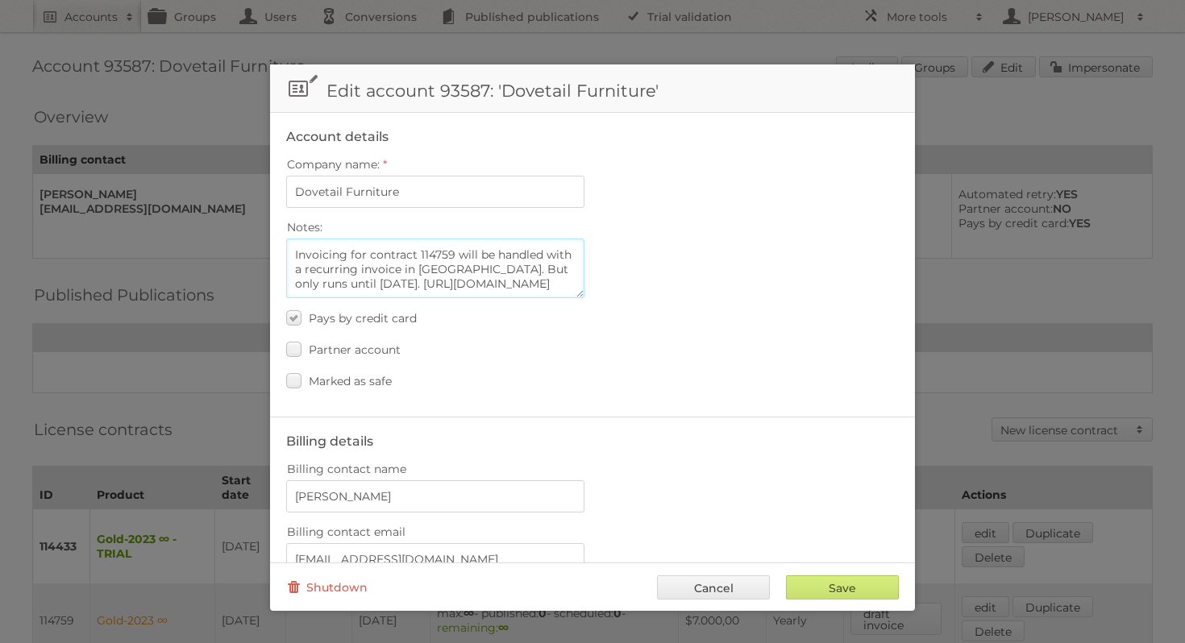
scroll to position [32, 0]
type textarea "Invoicing for contract 114759 will be handled with a recurring invoice in MB. B…"
click at [859, 590] on input "Save" at bounding box center [842, 588] width 113 height 24
type input "..."
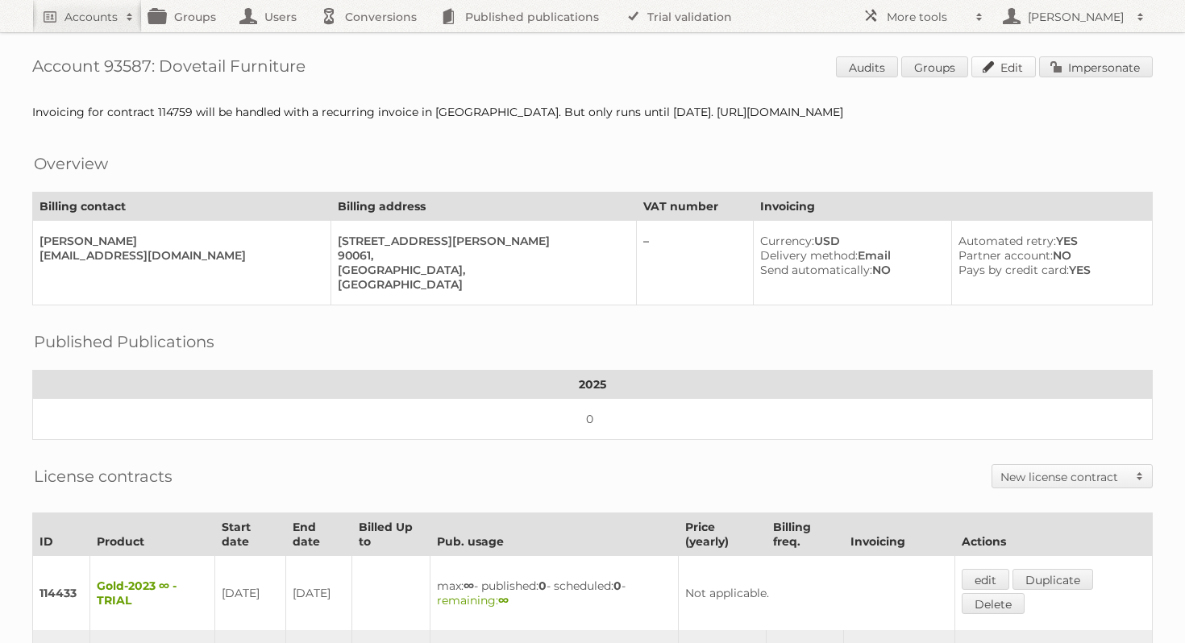
click at [1001, 61] on link "Edit" at bounding box center [1004, 66] width 65 height 21
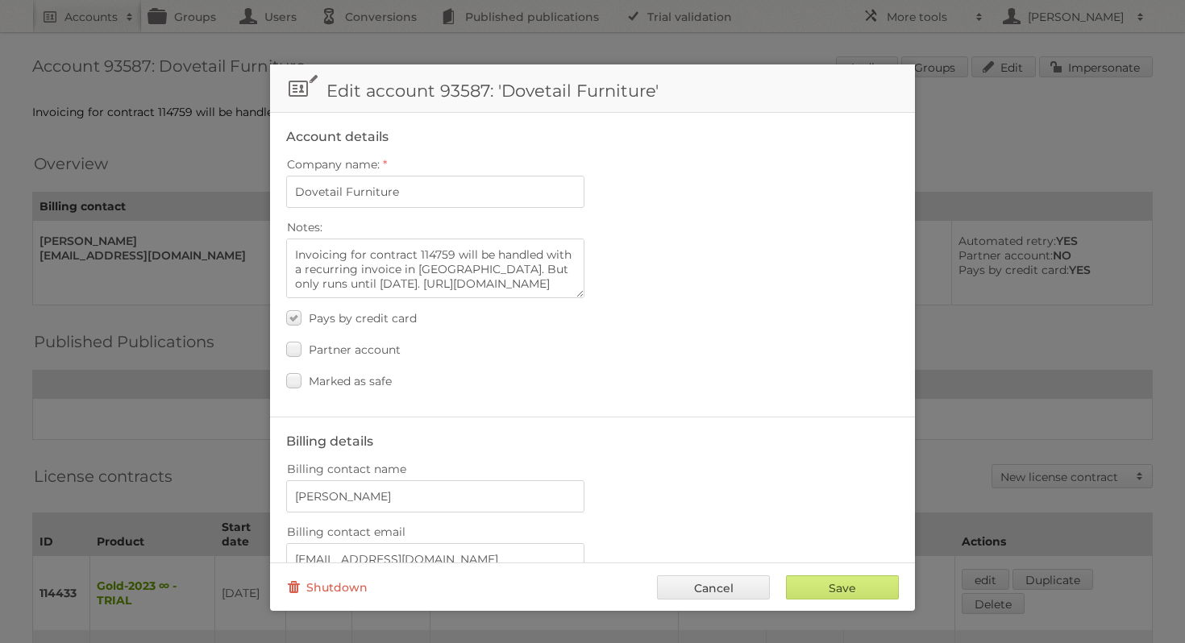
click at [618, 268] on div "Notes: Invoicing for contract 114759 will be handled with a recurring invoice i…" at bounding box center [592, 257] width 613 height 82
drag, startPoint x: 357, startPoint y: 277, endPoint x: 439, endPoint y: 266, distance: 83.0
click at [439, 266] on textarea "Invoicing for contract 114759 will be handled with a recurring invoice in [GEOG…" at bounding box center [435, 269] width 298 height 60
type textarea "Invoicing for contract 114759 will be handled with a recurring invoice in MB. h…"
click at [851, 589] on input "Save" at bounding box center [842, 588] width 113 height 24
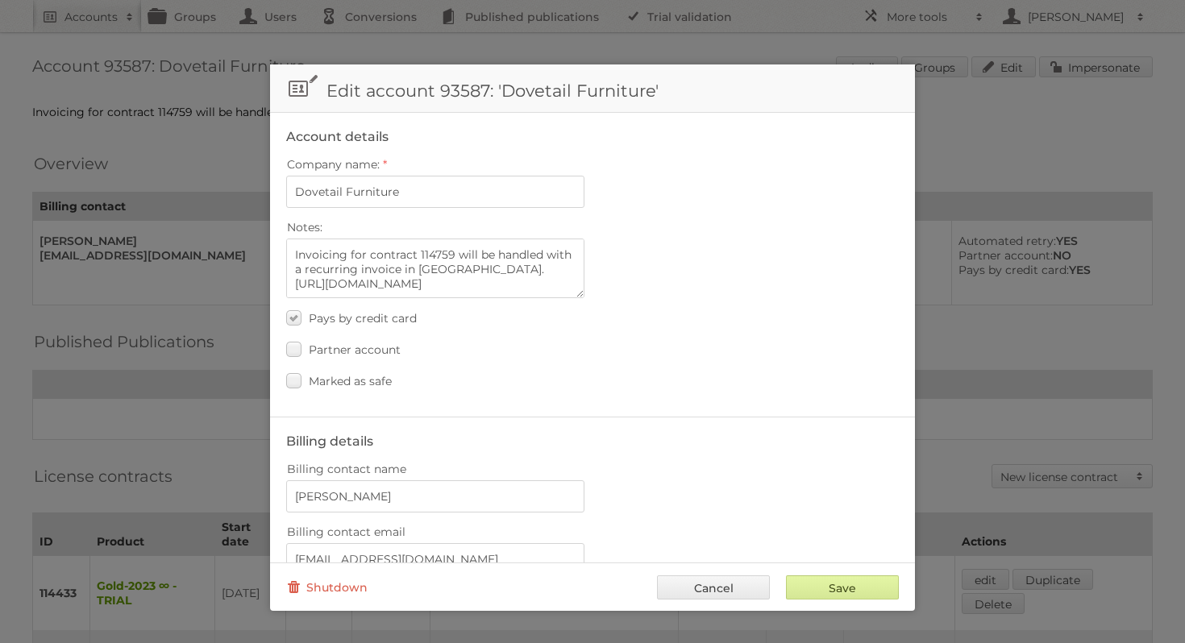
type input "..."
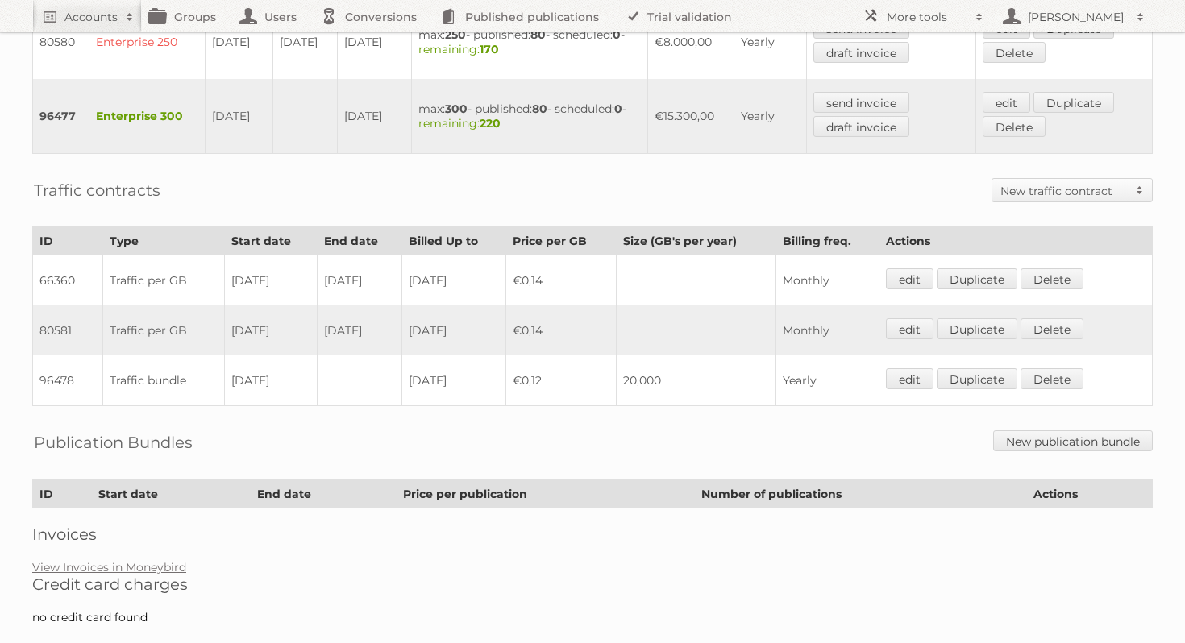
scroll to position [741, 0]
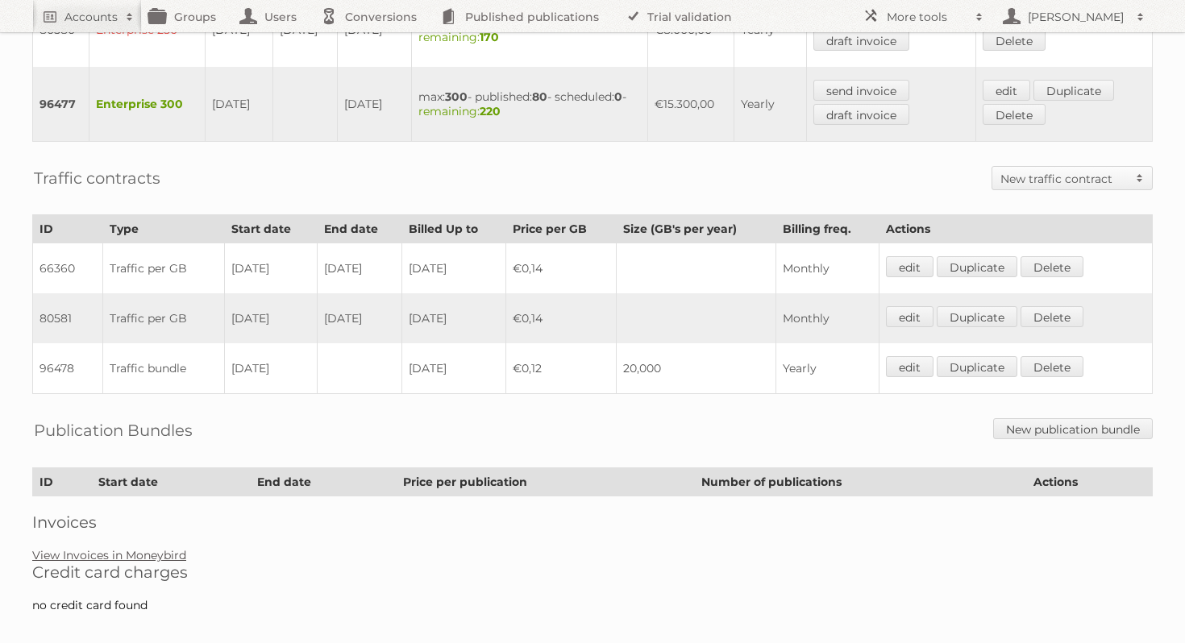
click at [150, 548] on link "View Invoices in Moneybird" at bounding box center [109, 555] width 154 height 15
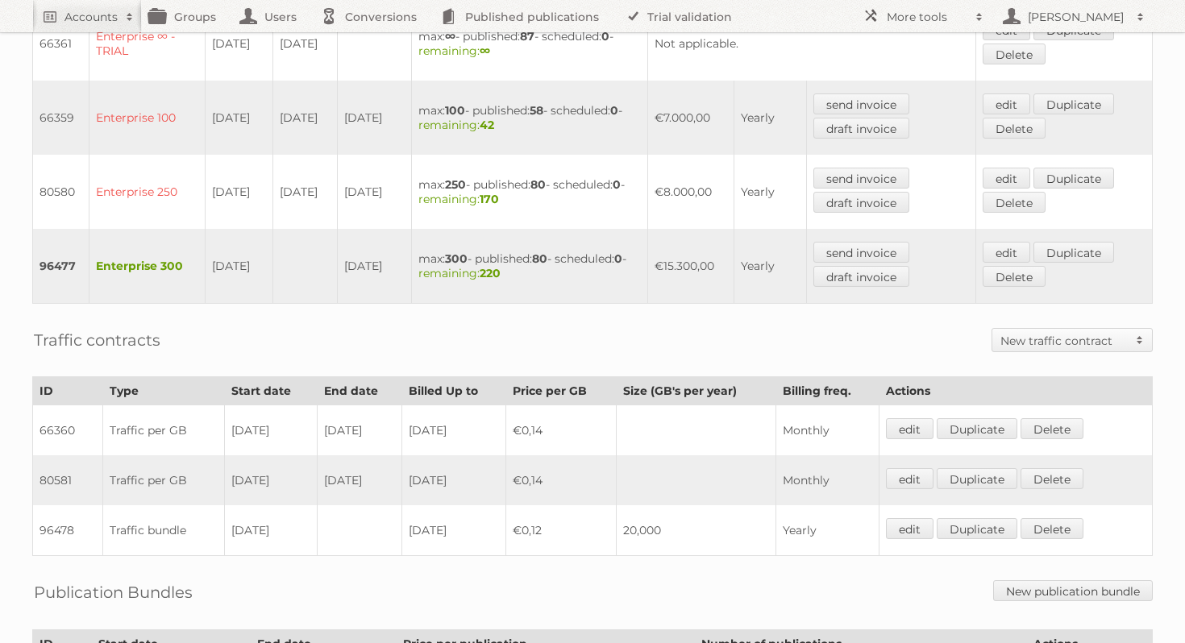
scroll to position [572, 0]
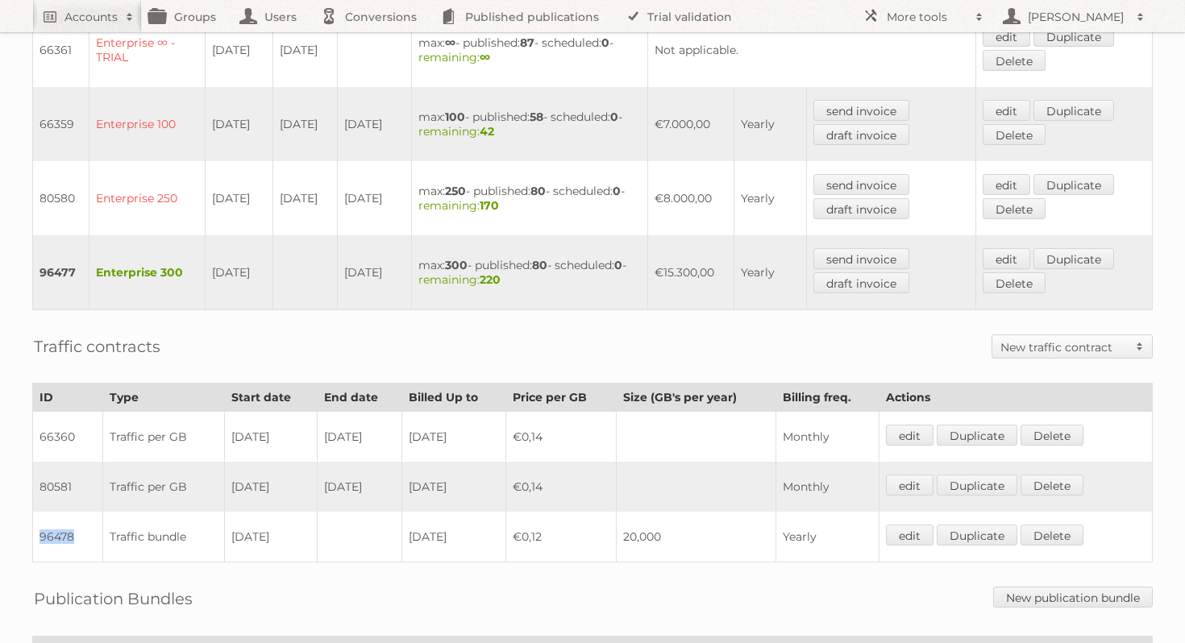
drag, startPoint x: 75, startPoint y: 523, endPoint x: 35, endPoint y: 518, distance: 39.9
click at [35, 518] on td "96478" at bounding box center [68, 537] width 70 height 51
copy td "96478"
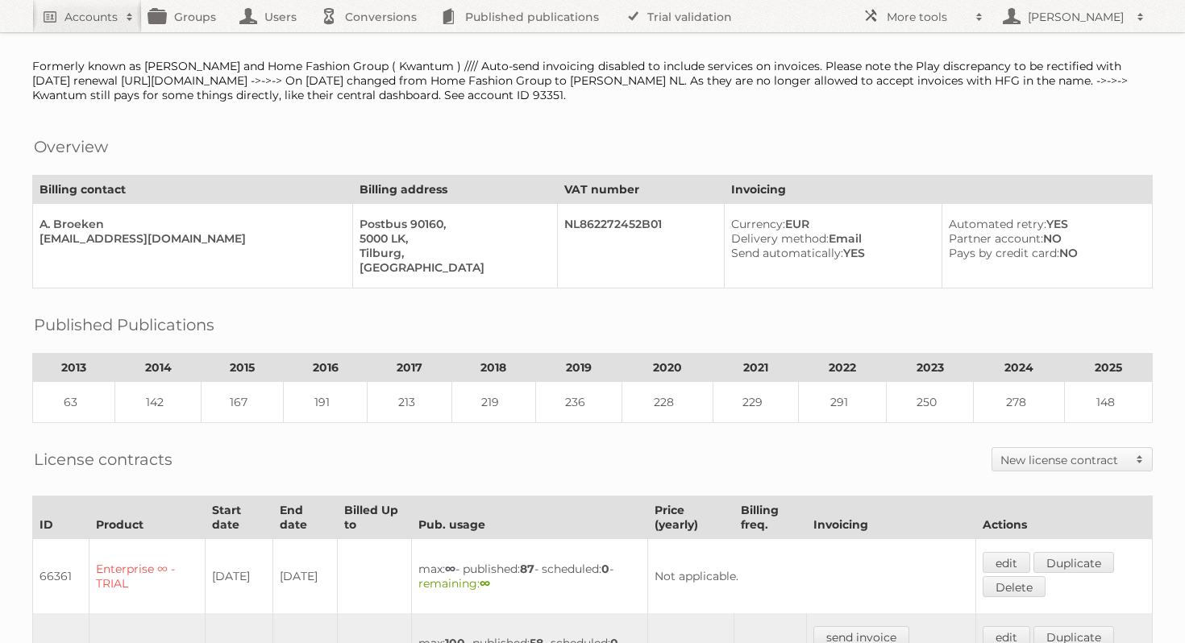
scroll to position [0, 0]
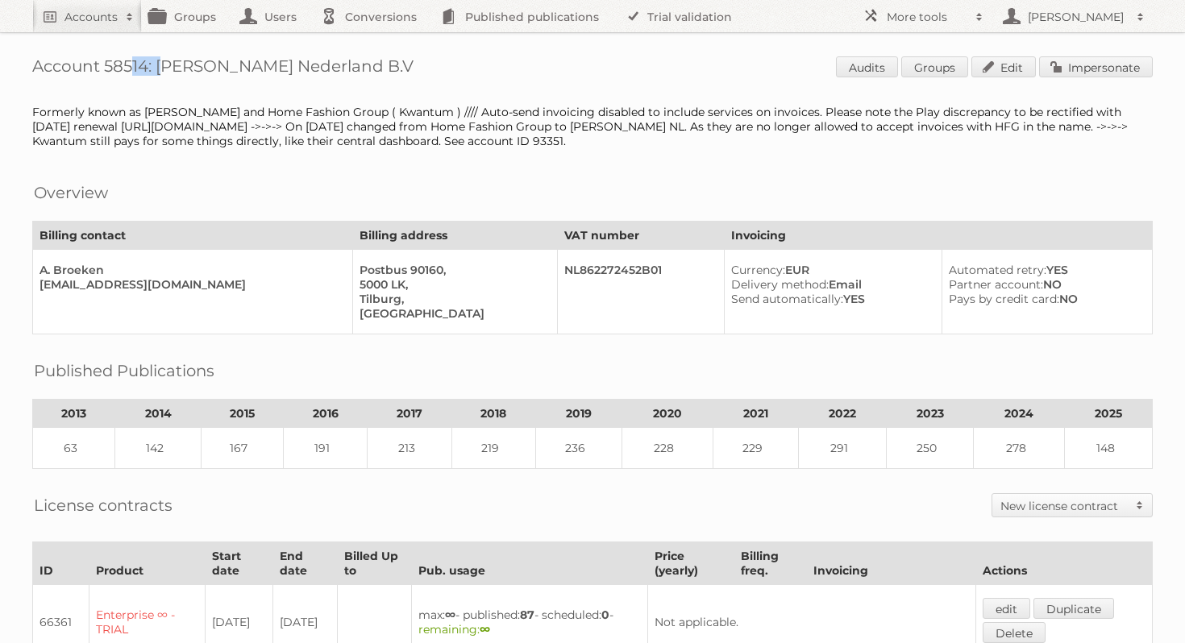
drag, startPoint x: 148, startPoint y: 70, endPoint x: 106, endPoint y: 66, distance: 42.1
click at [106, 66] on h1 "Account 58514: Leen Bakker Nederland B.V Audits Groups Edit Impersonate" at bounding box center [592, 68] width 1121 height 24
copy h1 "58514"
drag, startPoint x: 384, startPoint y: 68, endPoint x: 160, endPoint y: 65, distance: 224.2
click at [159, 65] on h1 "Account 58514: Leen Bakker Nederland B.V Audits Groups Edit Impersonate" at bounding box center [592, 68] width 1121 height 24
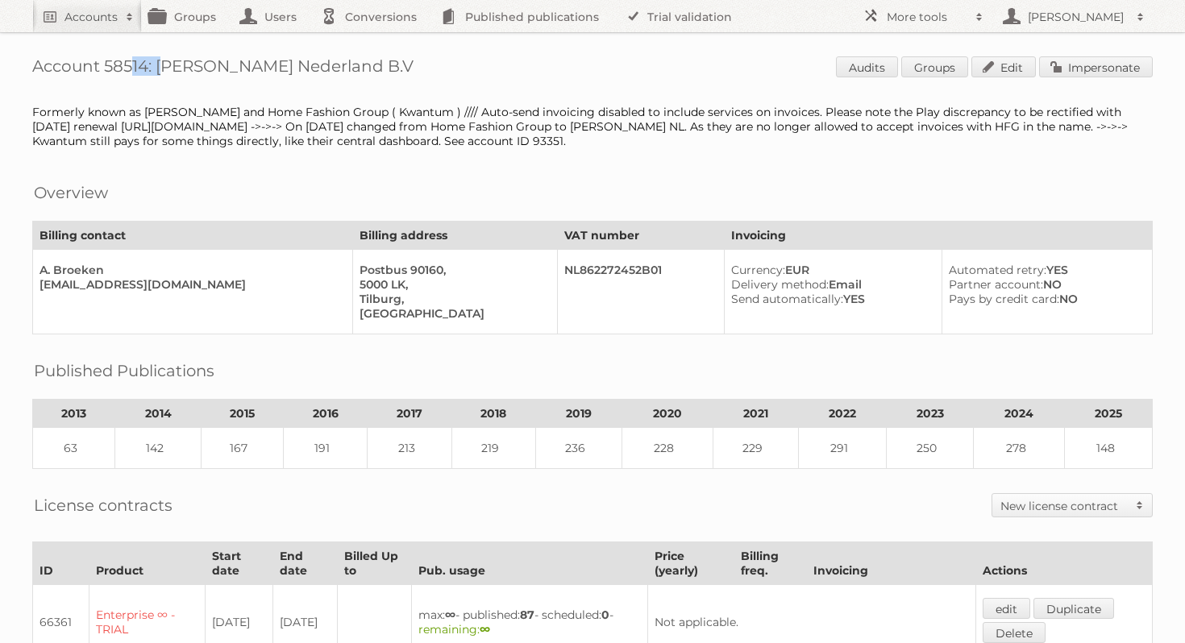
copy h1 "Leen Bakker Nederland B.V"
click at [1017, 67] on link "Edit" at bounding box center [1004, 66] width 65 height 21
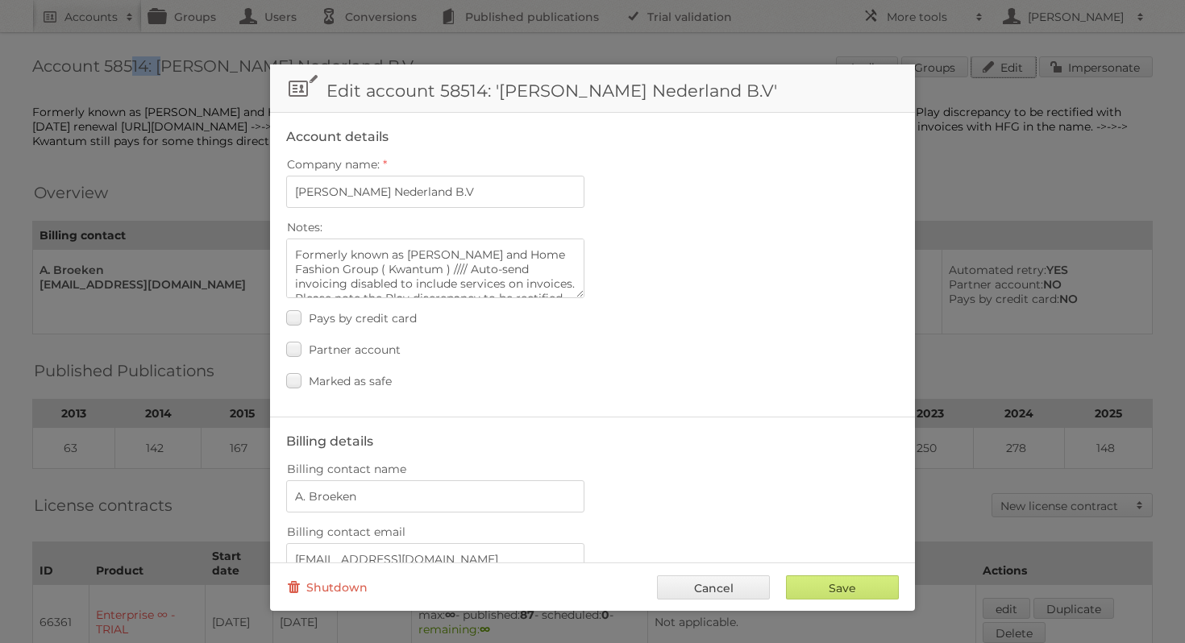
scroll to position [150, 0]
click at [554, 285] on textarea "Formerly known as Leen Bakker and Home Fashion Group ( Kwantum ) //// Auto-send…" at bounding box center [435, 269] width 298 height 60
paste textarea "https://app.asana.com/1/11178336824504/project/1204987913701533/task/1211289763…"
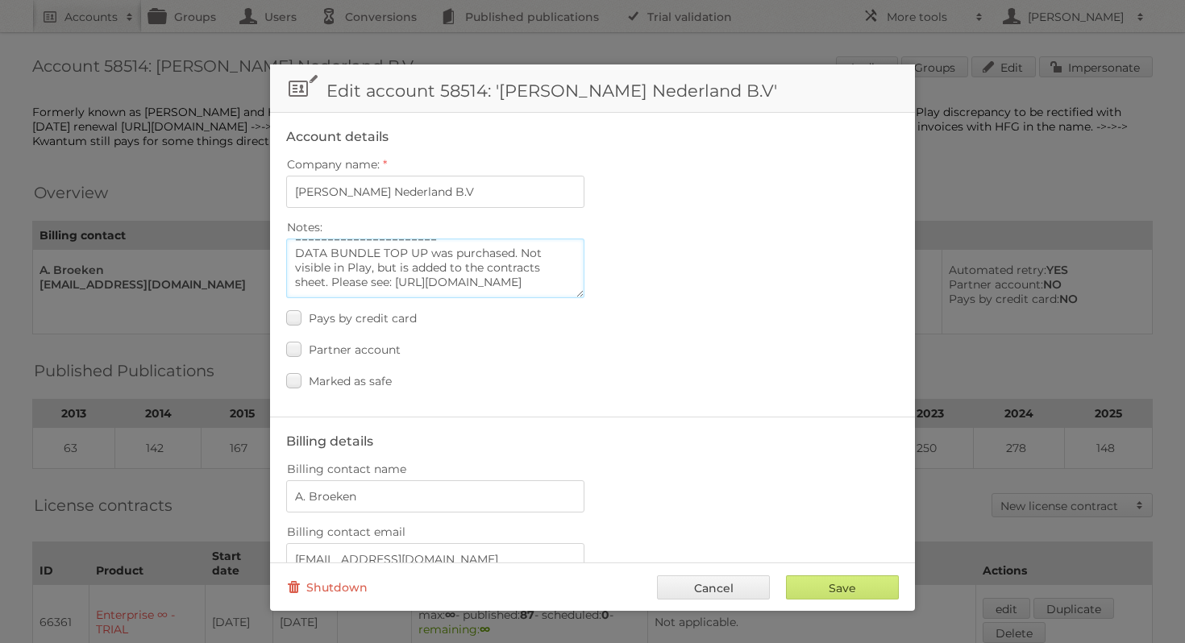
click at [514, 266] on textarea "Formerly known as Leen Bakker and Home Fashion Group ( Kwantum ) //// Auto-send…" at bounding box center [435, 269] width 298 height 60
type textarea "Formerly known as [PERSON_NAME] and Home Fashion Group ( Kwantum ) //// Auto-se…"
click at [864, 590] on input "Save" at bounding box center [842, 588] width 113 height 24
type input "..."
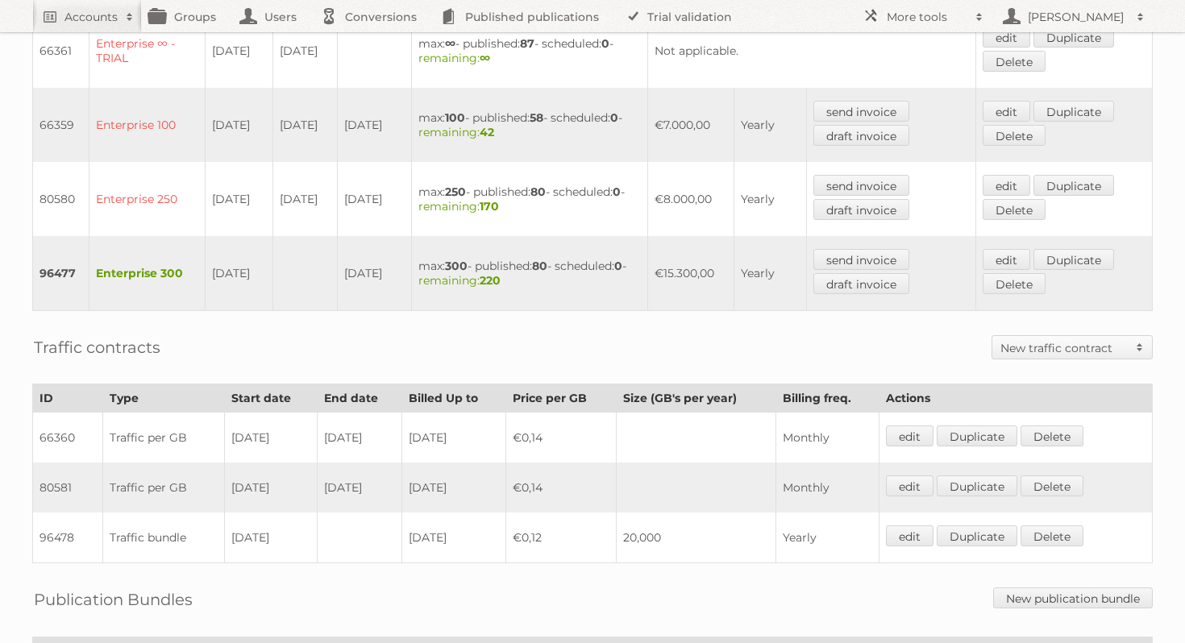
scroll to position [572, 0]
